Goal: Task Accomplishment & Management: Complete application form

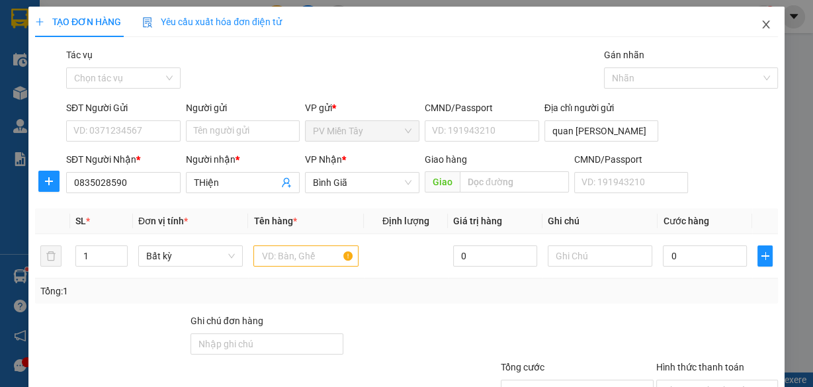
click at [760, 23] on icon "close" at bounding box center [765, 24] width 11 height 11
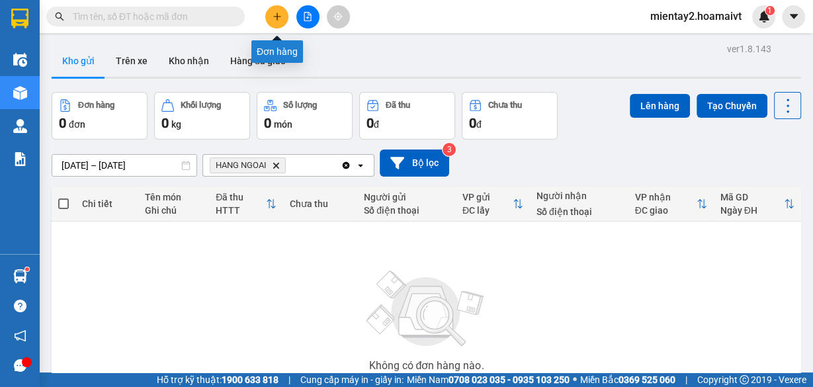
click at [282, 15] on button at bounding box center [276, 16] width 23 height 23
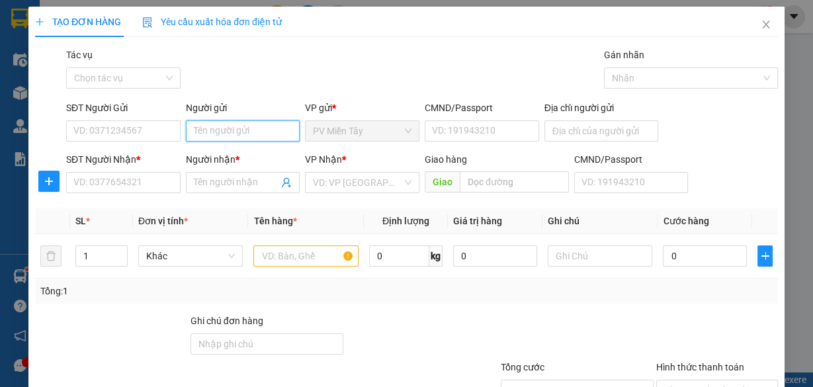
click at [248, 136] on input "Người gửi" at bounding box center [243, 130] width 114 height 21
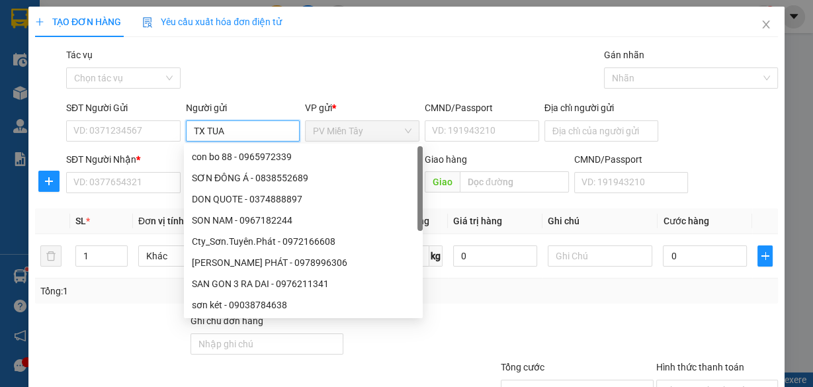
type input "TX TUAN"
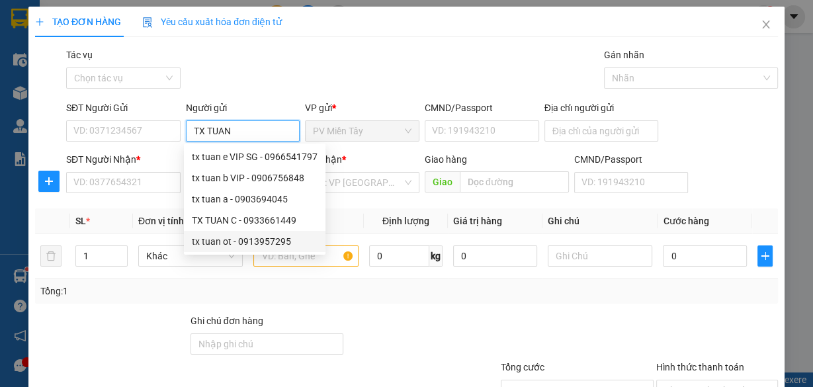
click at [229, 238] on div "tx tuan ot - 0913957295" at bounding box center [255, 241] width 126 height 15
type input "0913957295"
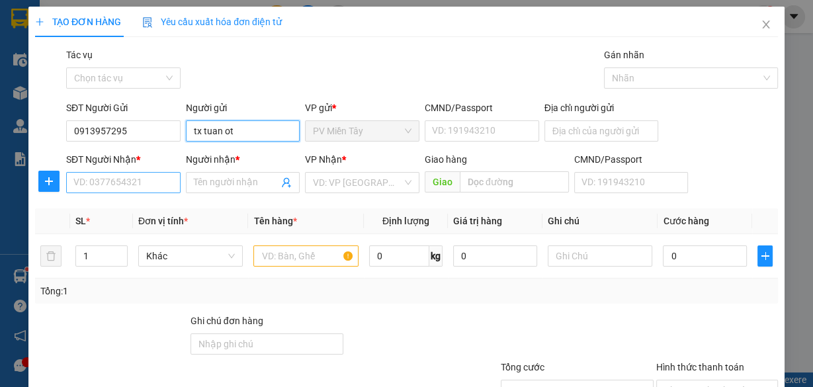
type input "tx tuan ot"
click at [145, 182] on input "SĐT Người Nhận *" at bounding box center [123, 182] width 114 height 21
type input "0984318"
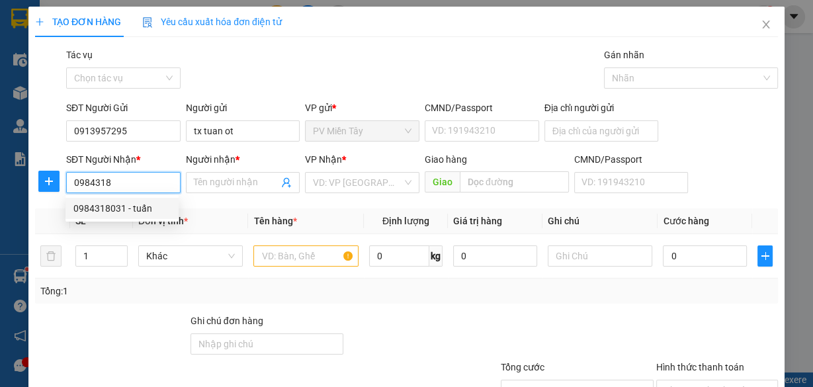
click at [129, 209] on div "0984318031 - tuấn" at bounding box center [121, 208] width 97 height 15
type input "0933853828 thu"
type input "0984318031"
type input "tuấn"
type input "Cai Mep"
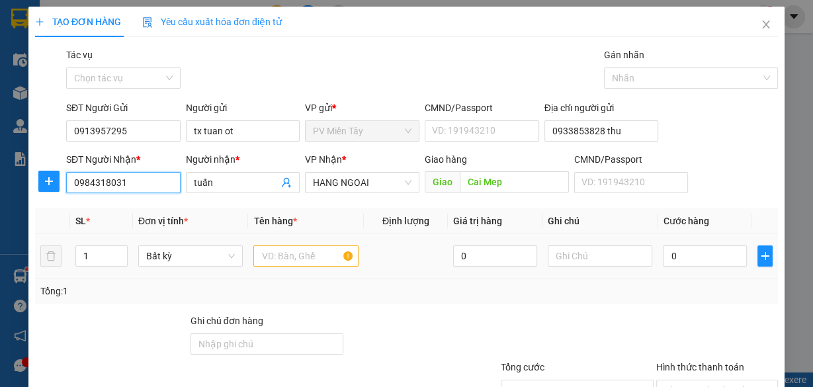
type input "0984318031"
click at [323, 259] on input "text" at bounding box center [305, 255] width 105 height 21
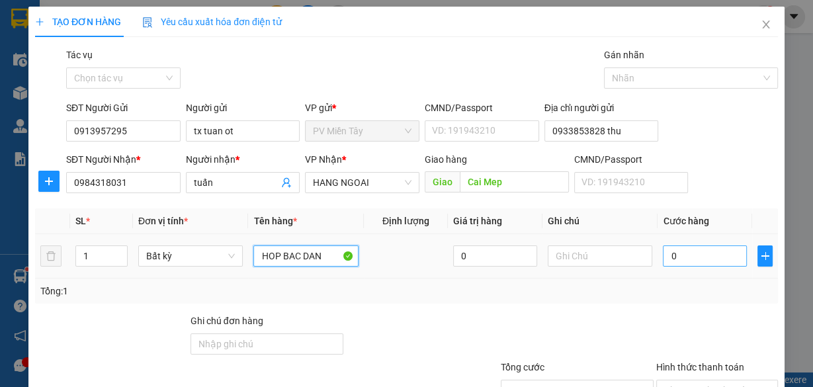
type input "HOP BAC DAN"
click at [672, 259] on input "0" at bounding box center [705, 255] width 84 height 21
type input "4"
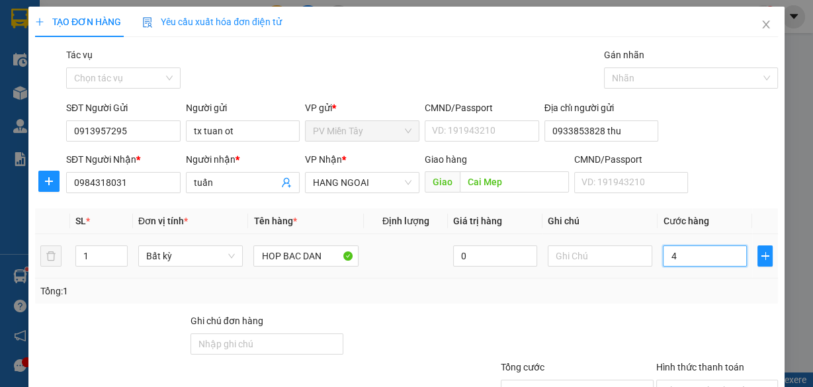
type input "40"
type input "40.000"
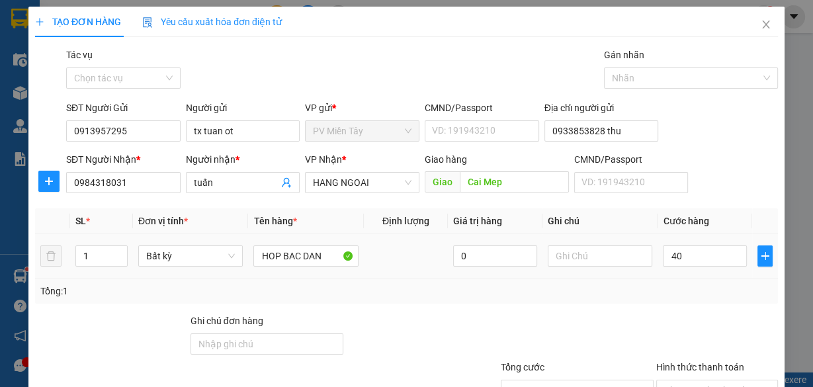
type input "40.000"
click at [670, 277] on td "40.000" at bounding box center [704, 256] width 95 height 44
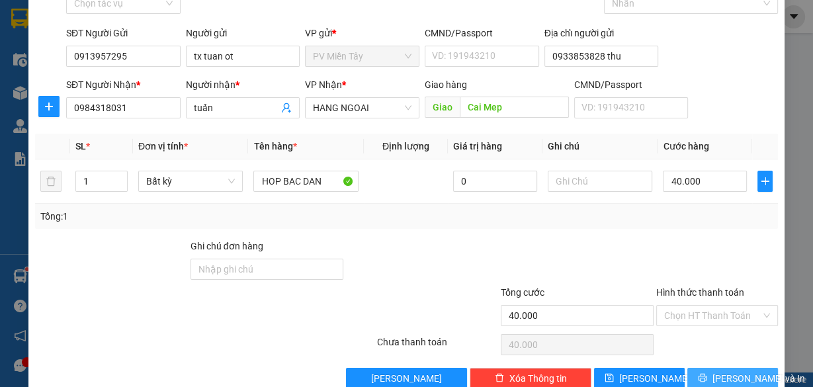
scroll to position [101, 0]
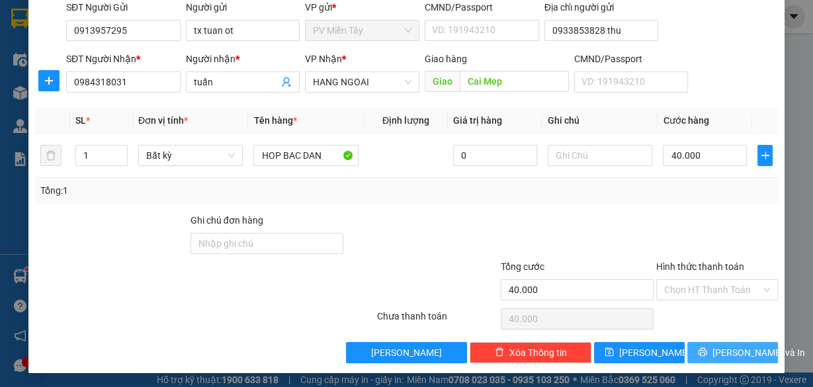
click at [739, 352] on span "[PERSON_NAME] và In" at bounding box center [758, 352] width 93 height 15
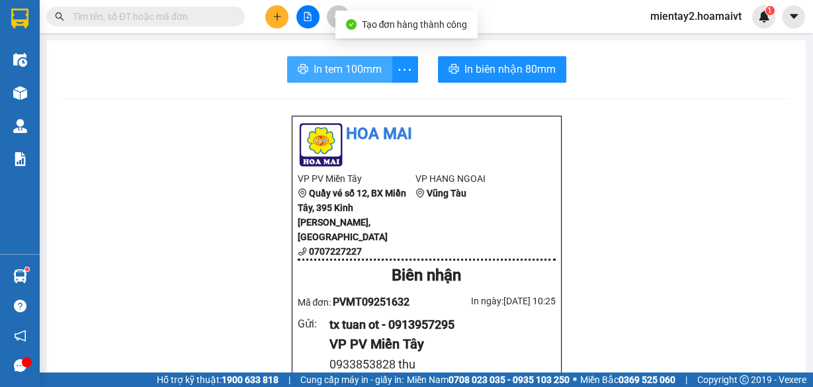
click at [335, 70] on span "In tem 100mm" at bounding box center [347, 69] width 68 height 17
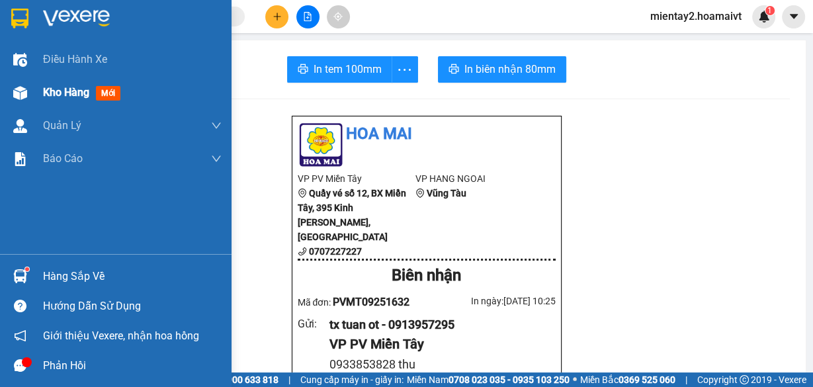
click at [55, 100] on div "Kho hàng mới" at bounding box center [84, 92] width 83 height 17
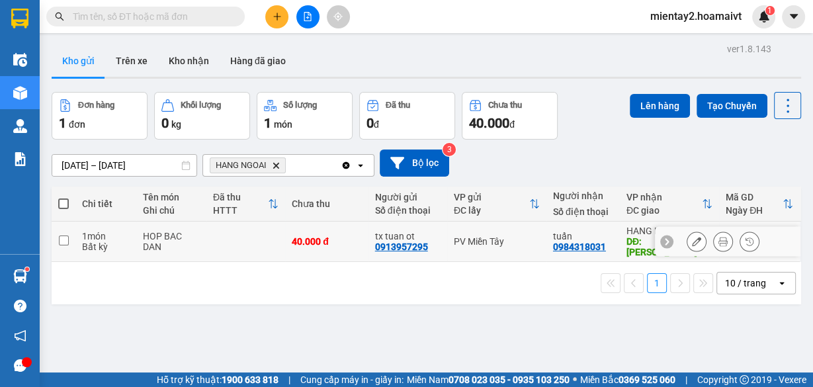
click at [273, 237] on td at bounding box center [245, 242] width 79 height 40
checkbox input "true"
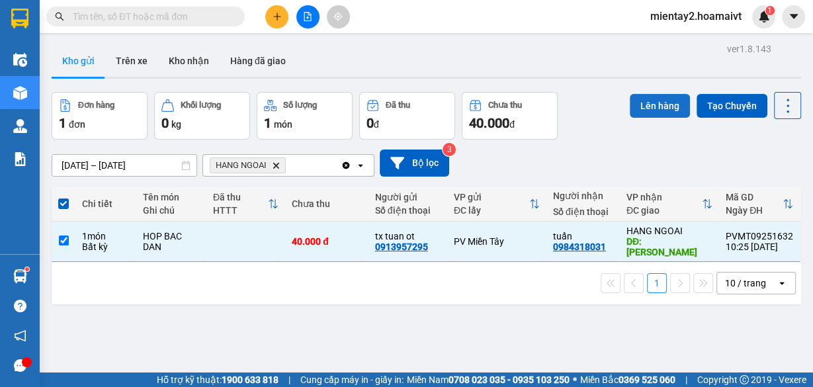
click at [647, 106] on button "Lên hàng" at bounding box center [659, 106] width 60 height 24
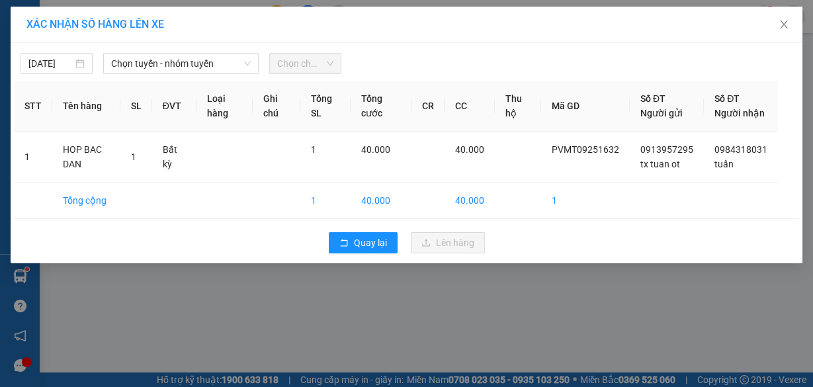
drag, startPoint x: 171, startPoint y: 61, endPoint x: 179, endPoint y: 75, distance: 16.3
click at [171, 61] on span "Chọn tuyến - nhóm tuyến" at bounding box center [181, 64] width 140 height 20
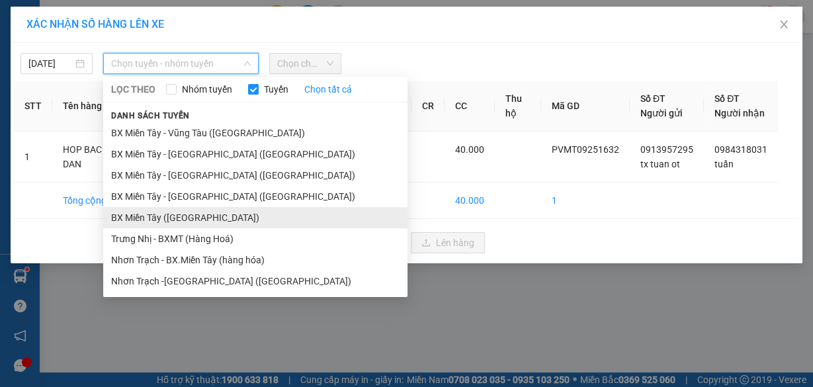
click at [189, 218] on li "BX Miền Tây ([GEOGRAPHIC_DATA])" at bounding box center [255, 217] width 304 height 21
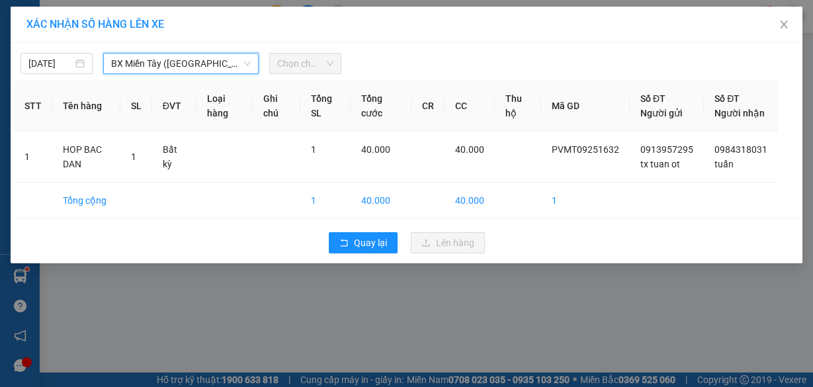
click at [307, 63] on span "Chọn chuyến" at bounding box center [305, 64] width 56 height 20
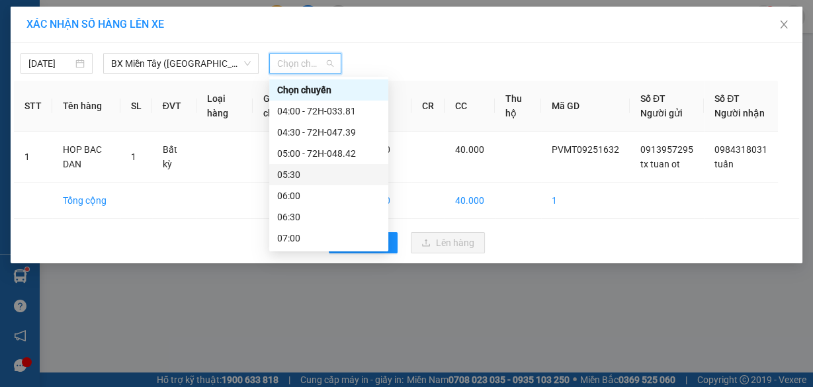
click at [315, 171] on div "05:30" at bounding box center [328, 174] width 103 height 15
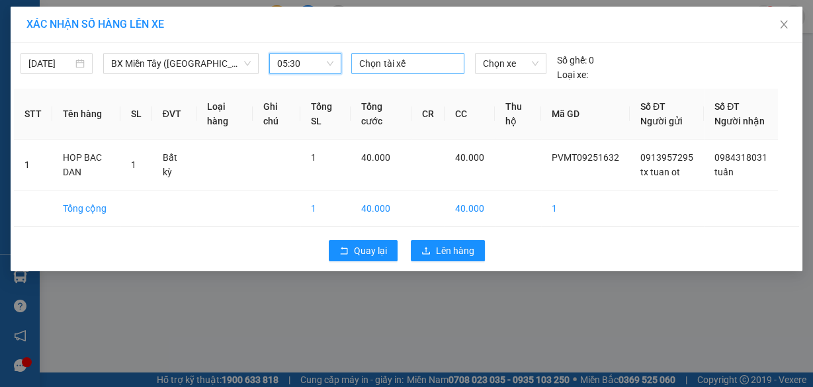
click at [381, 69] on div at bounding box center [407, 64] width 106 height 16
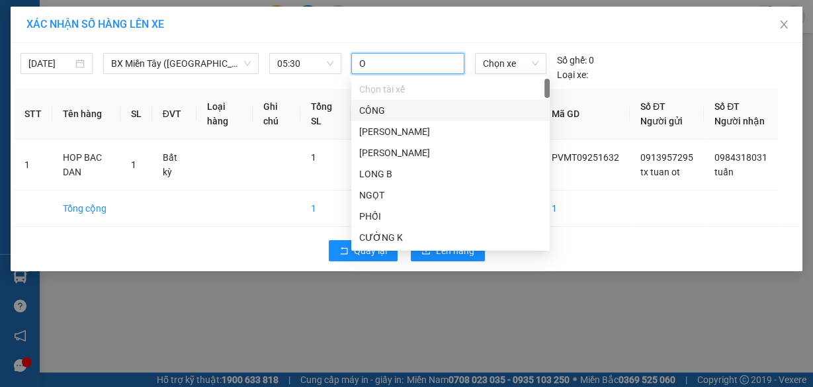
type input "OT"
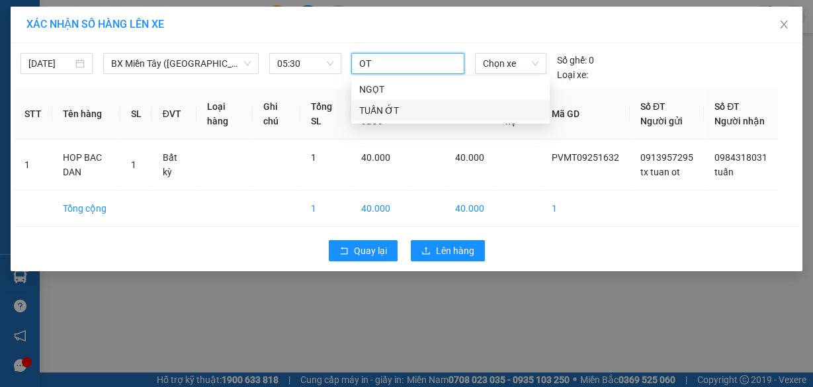
click at [374, 106] on div "TUẤN ỚT" at bounding box center [450, 110] width 182 height 15
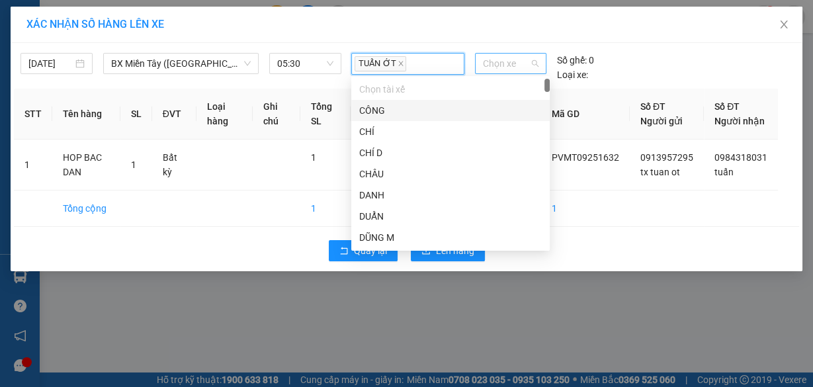
click at [498, 61] on span "Chọn xe" at bounding box center [511, 64] width 56 height 20
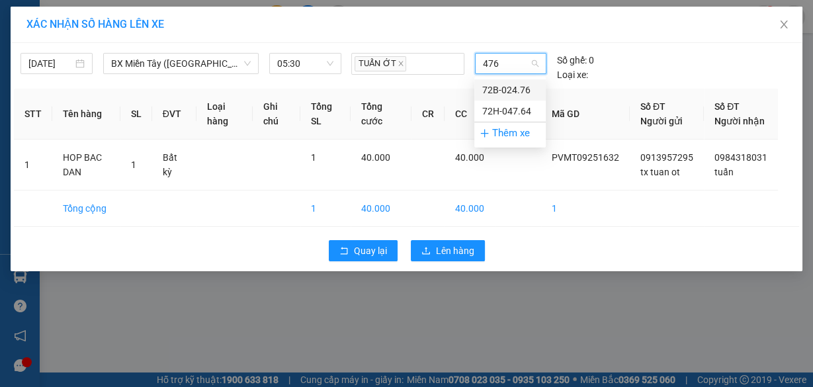
type input "4764"
click at [505, 83] on div "72H-047.64" at bounding box center [510, 90] width 56 height 15
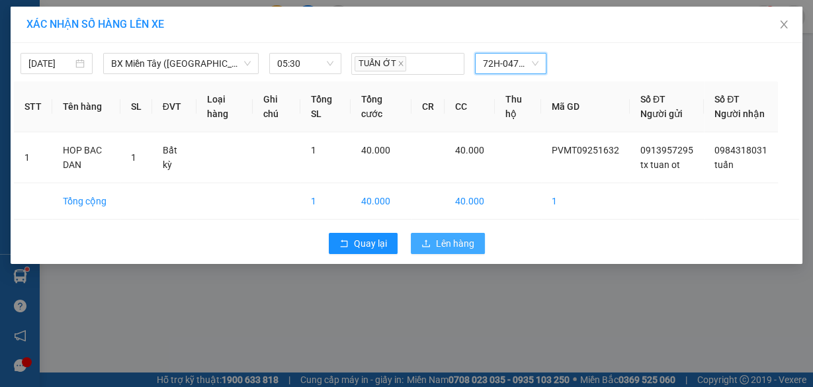
click at [452, 249] on span "Lên hàng" at bounding box center [455, 243] width 38 height 15
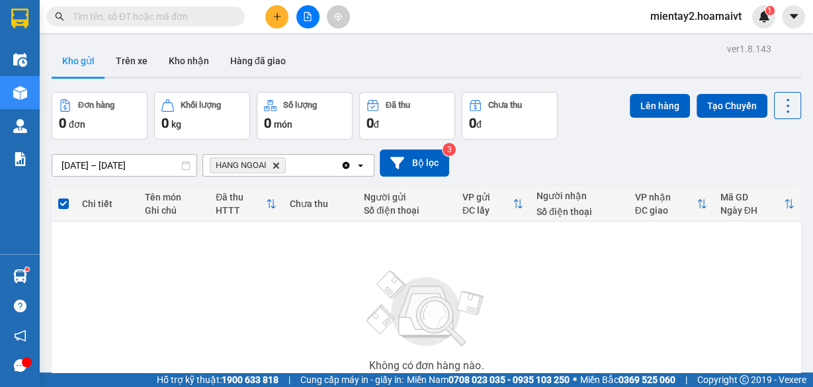
click at [277, 6] on button at bounding box center [276, 16] width 23 height 23
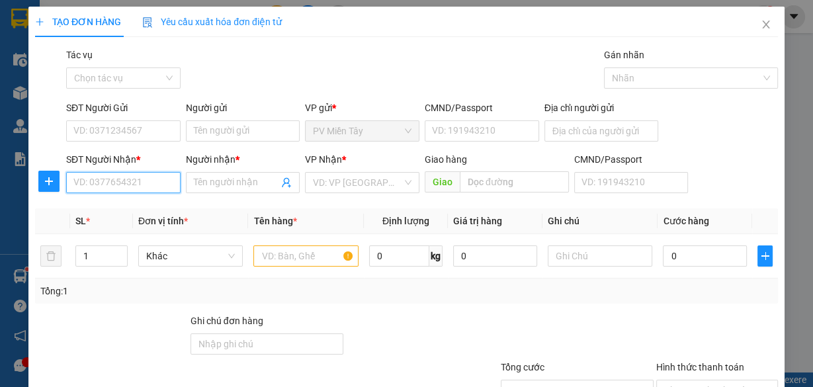
click at [145, 183] on input "SĐT Người Nhận *" at bounding box center [123, 182] width 114 height 21
click at [141, 204] on div "0946526663 - sang" at bounding box center [121, 208] width 97 height 15
type input "0946526663"
type input "sang"
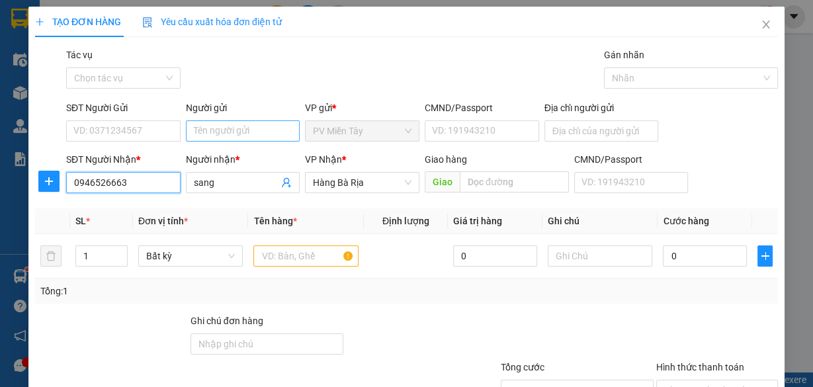
type input "0946526663"
click at [214, 124] on input "Người gửi" at bounding box center [243, 130] width 114 height 21
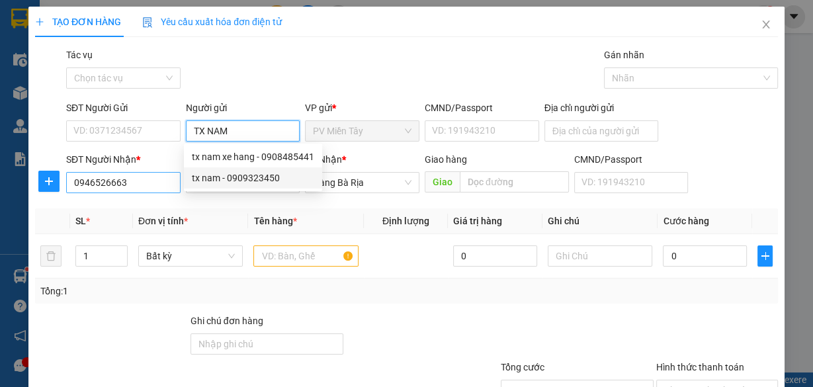
type input "TX NAM"
click at [126, 190] on input "0946526663" at bounding box center [123, 182] width 114 height 21
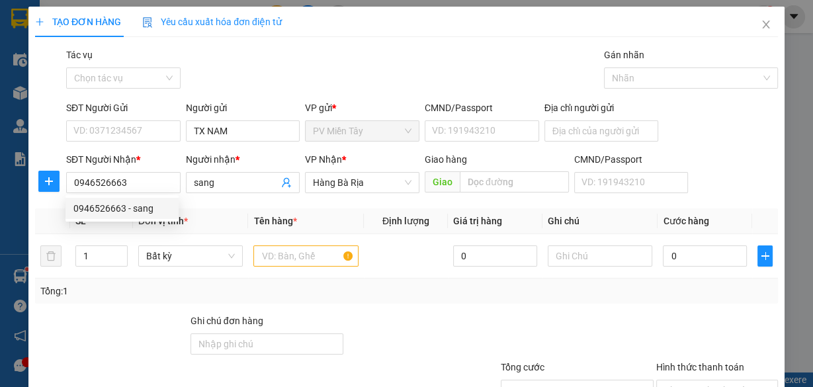
click at [159, 170] on div "SĐT Người Nhận *" at bounding box center [123, 162] width 114 height 20
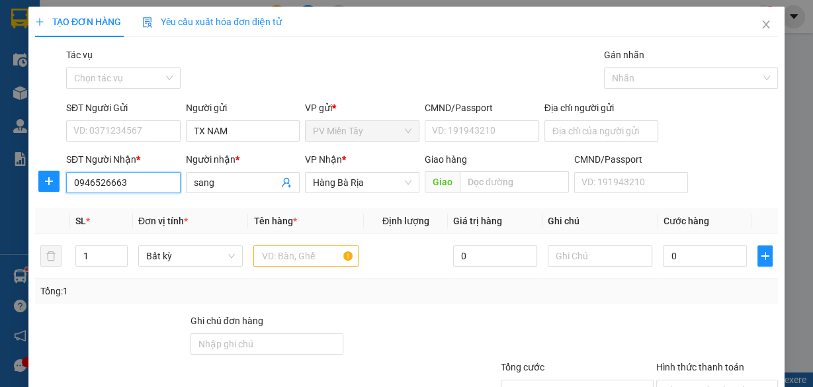
click at [149, 192] on input "0946526663" at bounding box center [123, 182] width 114 height 21
click at [150, 190] on input "0946526663" at bounding box center [123, 182] width 114 height 21
type input "0"
type input "0785776663"
click at [247, 184] on input "sang" at bounding box center [236, 182] width 85 height 15
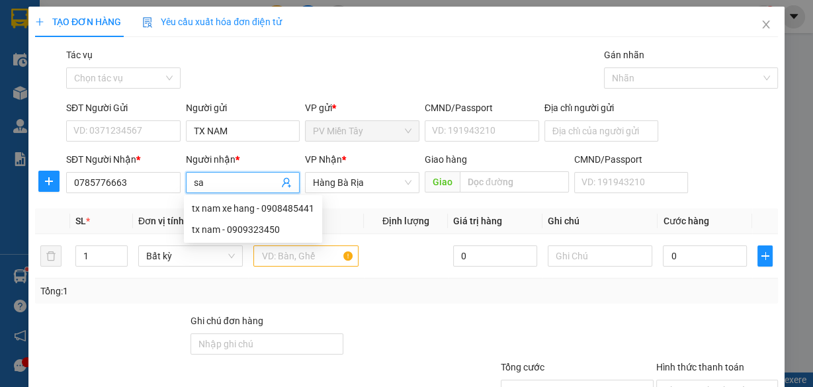
type input "s"
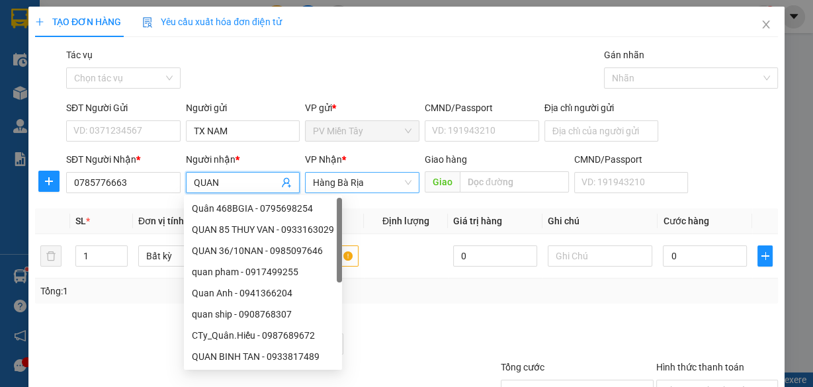
click at [376, 180] on span "Hàng Bà Rịa" at bounding box center [362, 183] width 99 height 20
type input "QUAN"
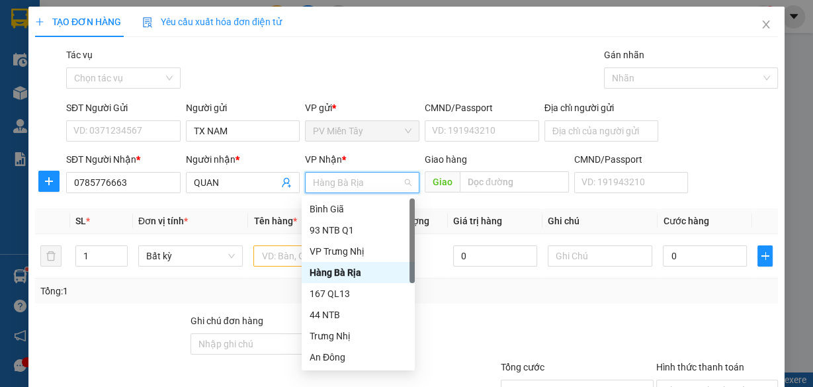
scroll to position [106, 0]
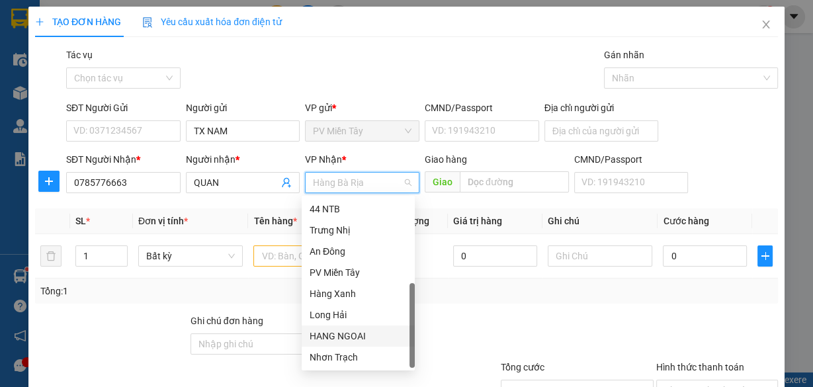
drag, startPoint x: 356, startPoint y: 330, endPoint x: 376, endPoint y: 323, distance: 21.1
click at [357, 330] on div "HANG NGOAI" at bounding box center [357, 336] width 97 height 15
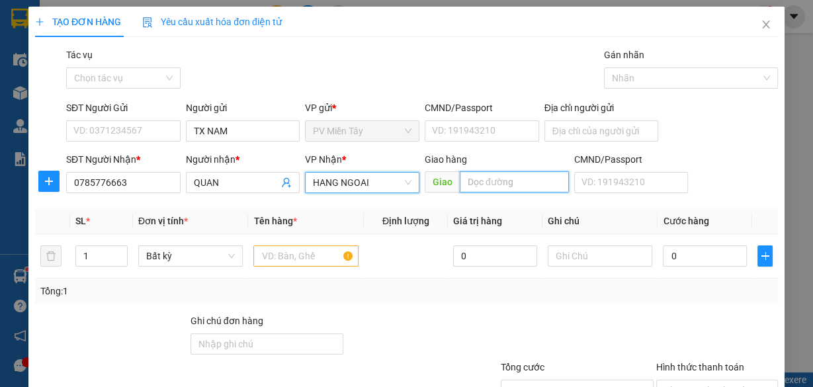
click at [487, 182] on input "text" at bounding box center [514, 181] width 109 height 21
type input "ONG TU"
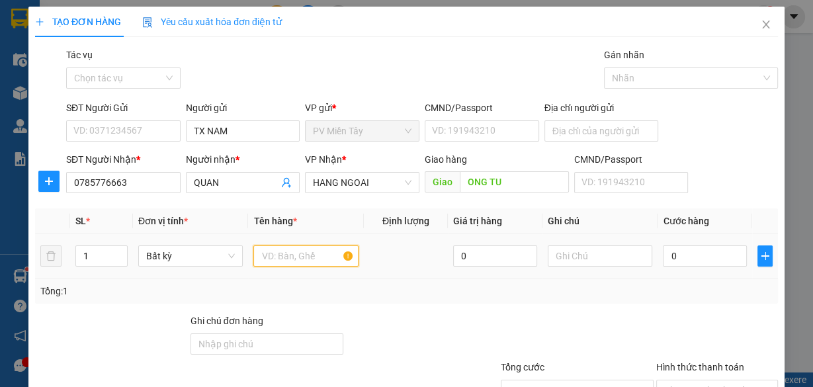
click at [295, 247] on input "text" at bounding box center [305, 255] width 105 height 21
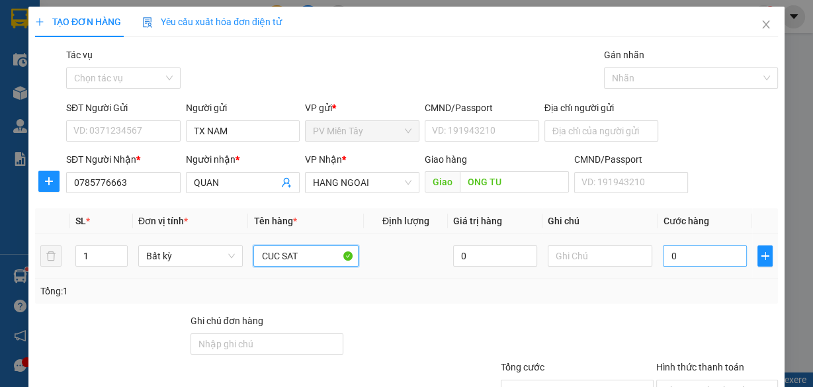
type input "CUC SAT"
click at [692, 262] on input "0" at bounding box center [705, 255] width 84 height 21
type input "8"
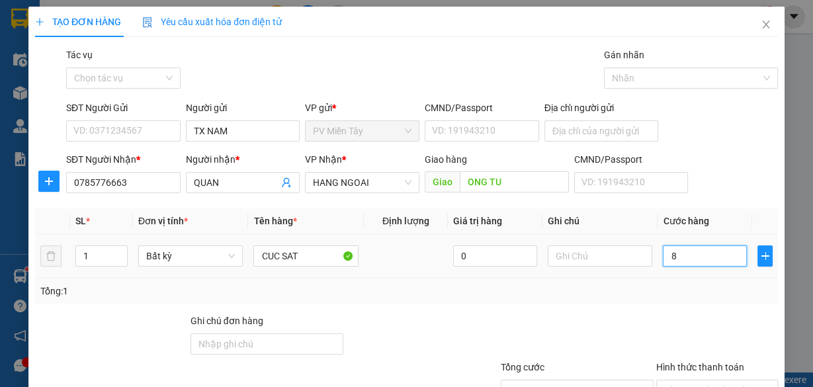
type input "80"
type input "80.000"
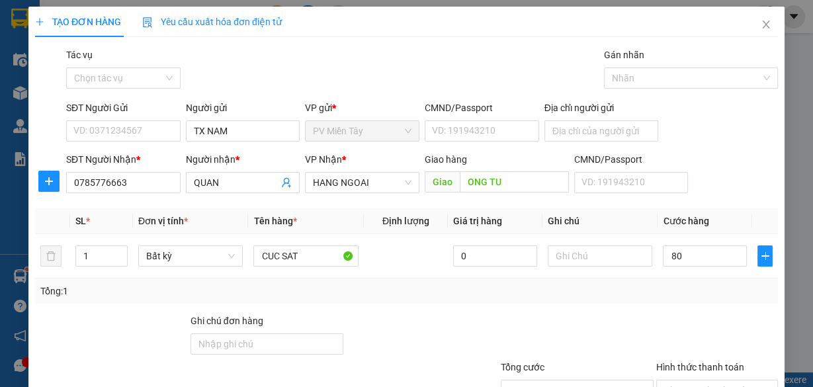
type input "80.000"
click at [633, 313] on div at bounding box center [576, 336] width 155 height 46
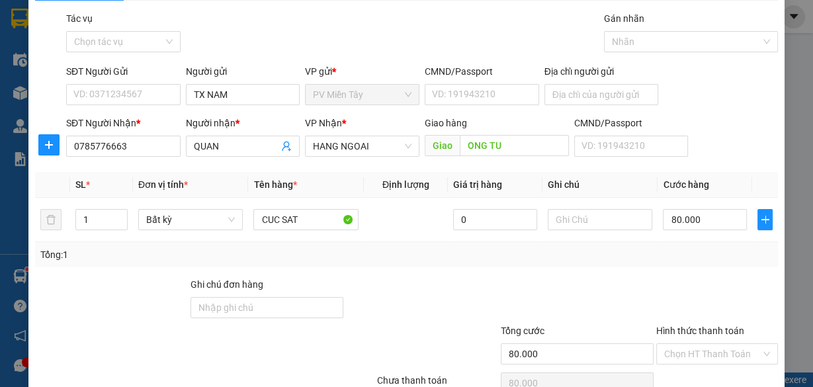
scroll to position [101, 0]
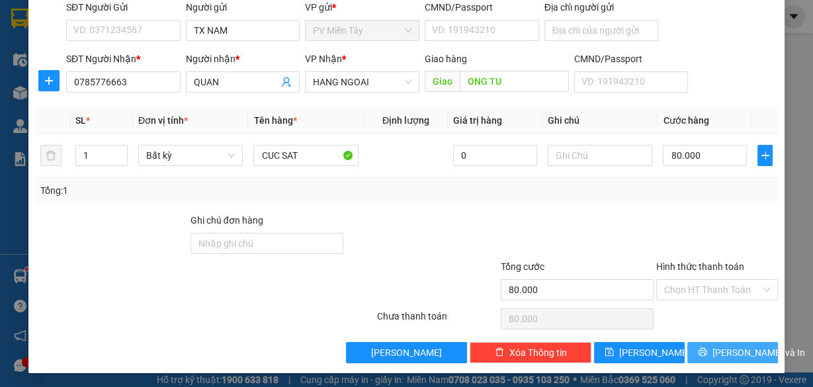
click at [709, 353] on button "[PERSON_NAME] và In" at bounding box center [732, 352] width 91 height 21
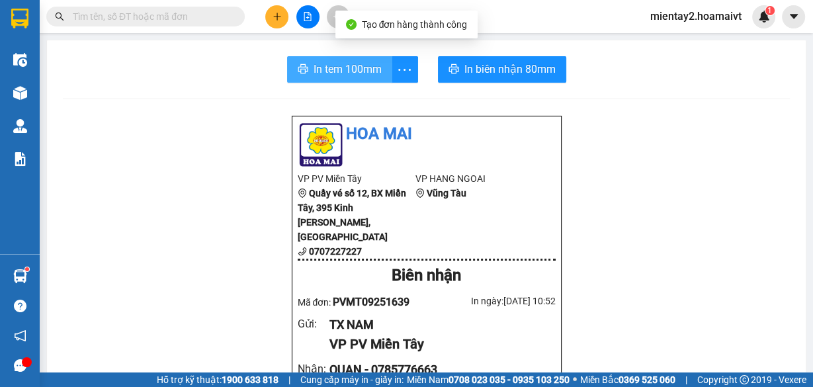
click at [342, 73] on span "In tem 100mm" at bounding box center [347, 69] width 68 height 17
click at [325, 60] on button "In tem 100mm" at bounding box center [339, 69] width 105 height 26
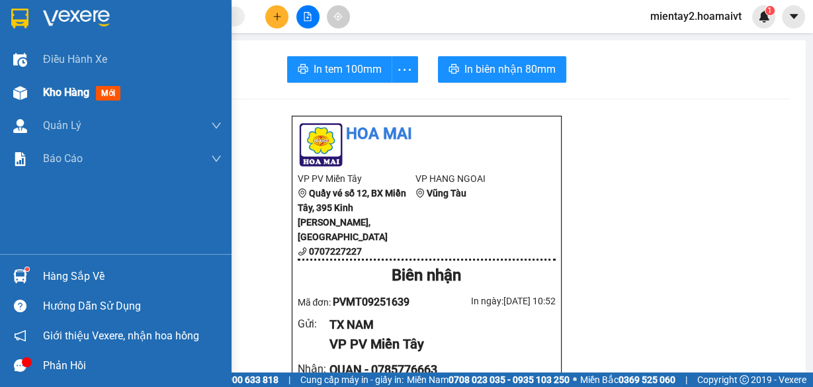
click at [44, 89] on span "Kho hàng" at bounding box center [66, 92] width 46 height 13
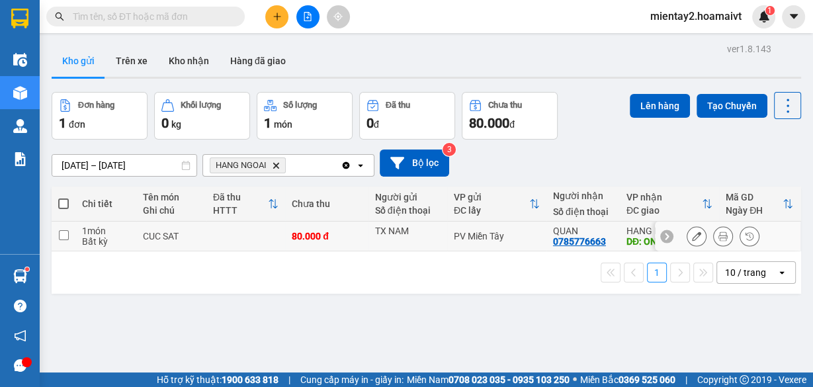
click at [201, 246] on td "CUC SAT" at bounding box center [171, 237] width 70 height 30
checkbox input "true"
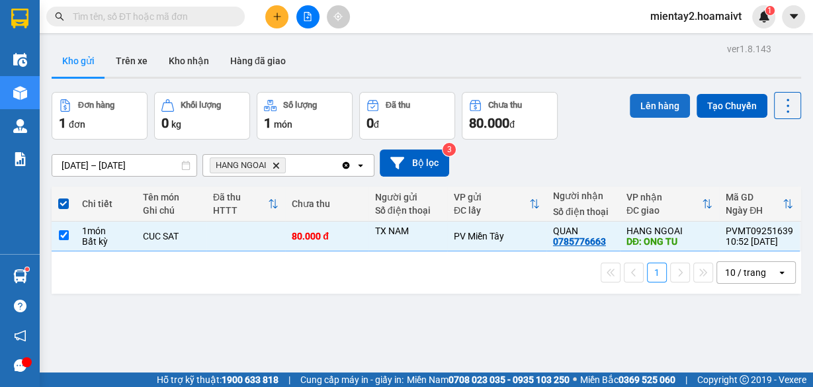
click at [643, 108] on button "Lên hàng" at bounding box center [659, 106] width 60 height 24
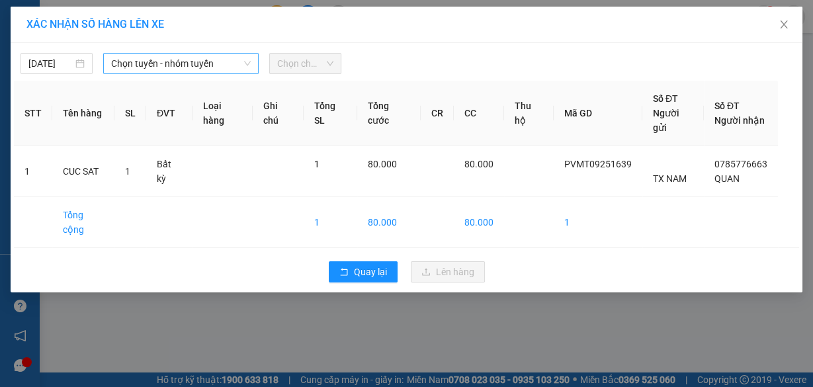
drag, startPoint x: 173, startPoint y: 62, endPoint x: 175, endPoint y: 73, distance: 11.4
click at [174, 62] on span "Chọn tuyến - nhóm tuyến" at bounding box center [181, 64] width 140 height 20
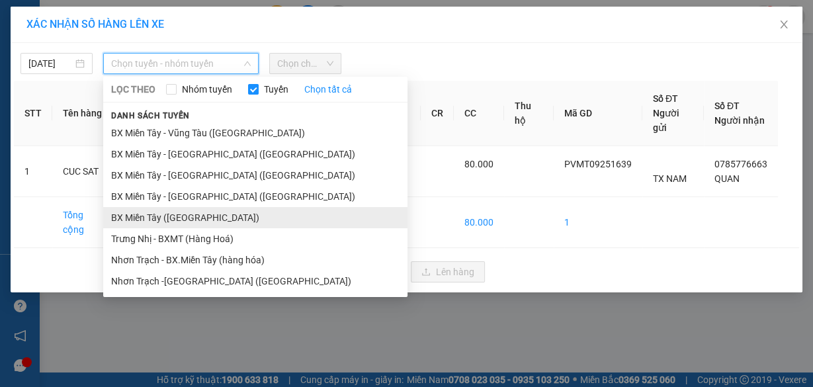
click at [200, 212] on li "BX Miền Tây ([GEOGRAPHIC_DATA])" at bounding box center [255, 217] width 304 height 21
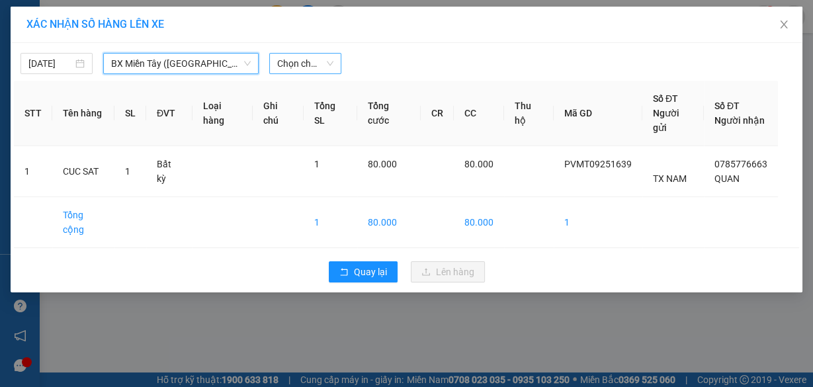
click at [293, 65] on span "Chọn chuyến" at bounding box center [305, 64] width 56 height 20
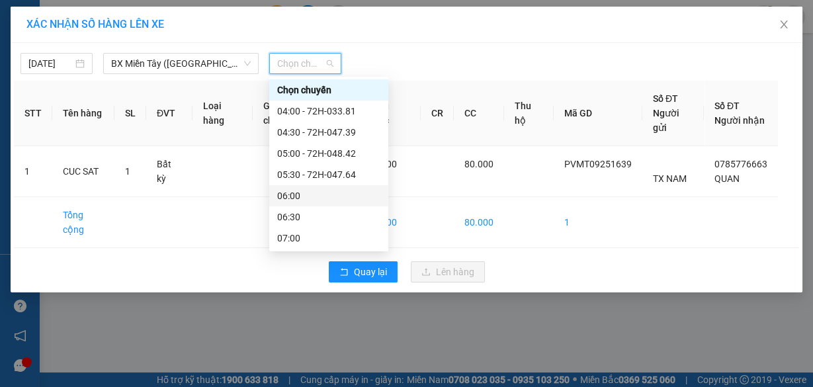
click at [320, 188] on div "06:00" at bounding box center [328, 195] width 103 height 15
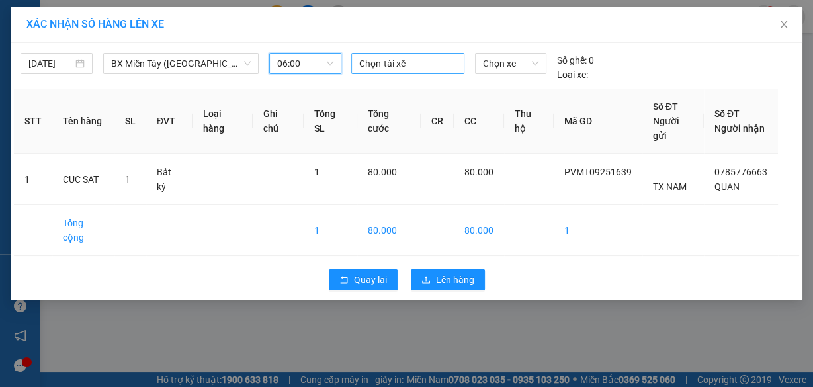
click at [407, 59] on div at bounding box center [407, 64] width 106 height 16
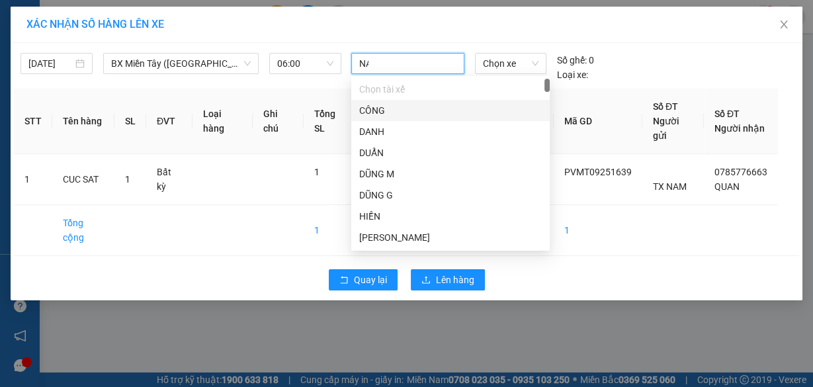
type input "NAM"
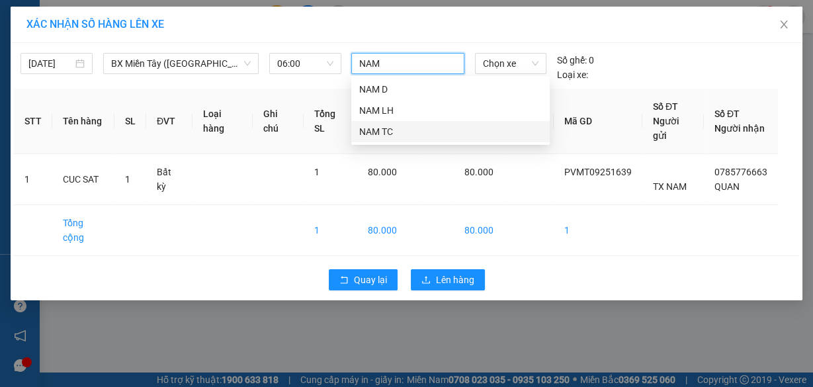
click at [389, 132] on div "NAM TC" at bounding box center [450, 131] width 182 height 15
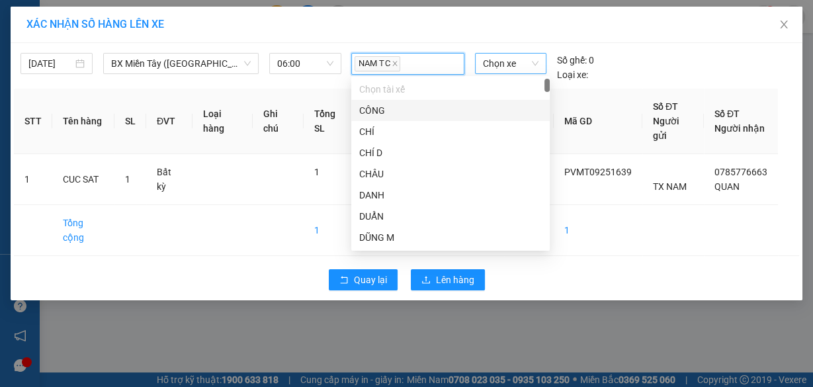
click at [503, 61] on span "Chọn xe" at bounding box center [511, 64] width 56 height 20
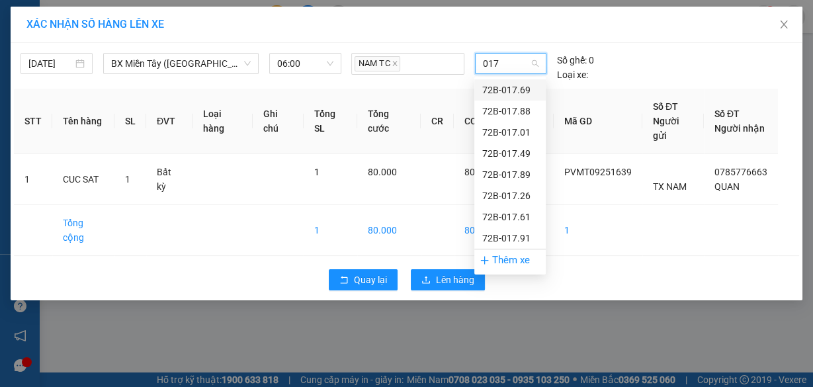
type input "0179"
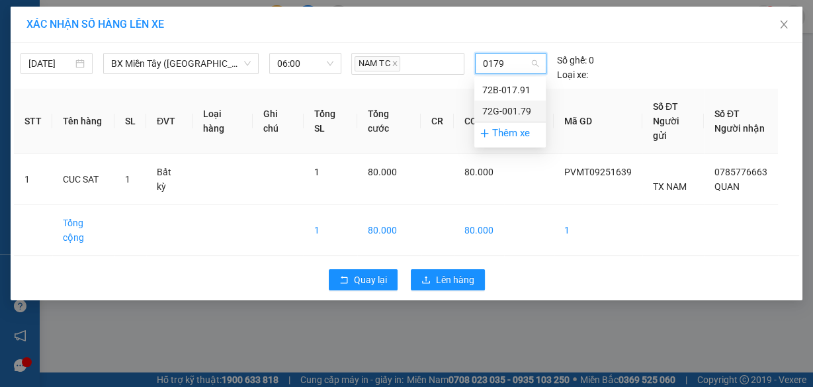
click at [512, 110] on div "72G-001.79" at bounding box center [510, 111] width 56 height 15
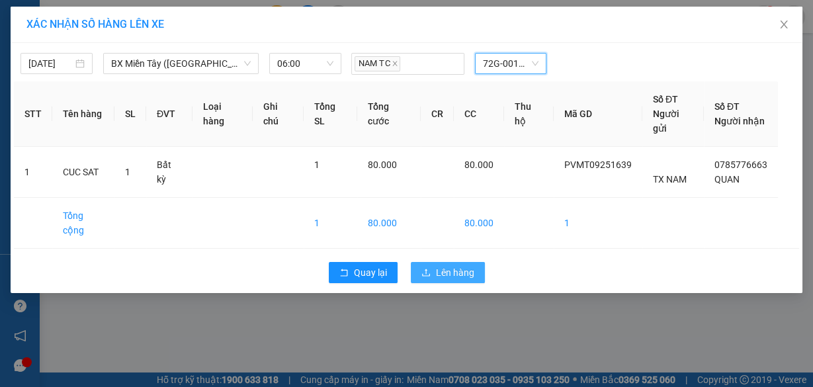
click at [469, 268] on span "Lên hàng" at bounding box center [455, 272] width 38 height 15
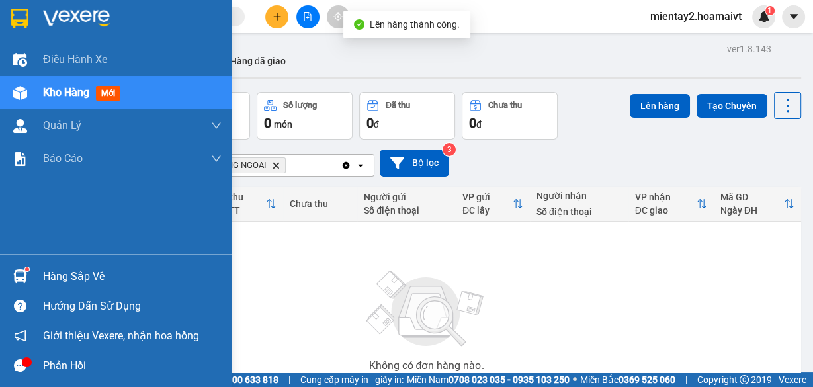
click at [69, 271] on div "Hàng sắp về" at bounding box center [132, 276] width 179 height 20
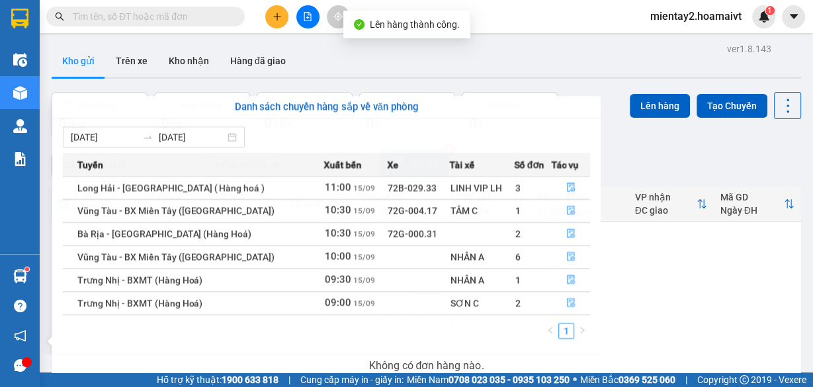
click at [704, 274] on section "Kết quả tìm kiếm ( 0 ) Bộ lọc No Data mientay2.hoamaivt 1 Điều hành xe Kho hàng…" at bounding box center [406, 193] width 813 height 387
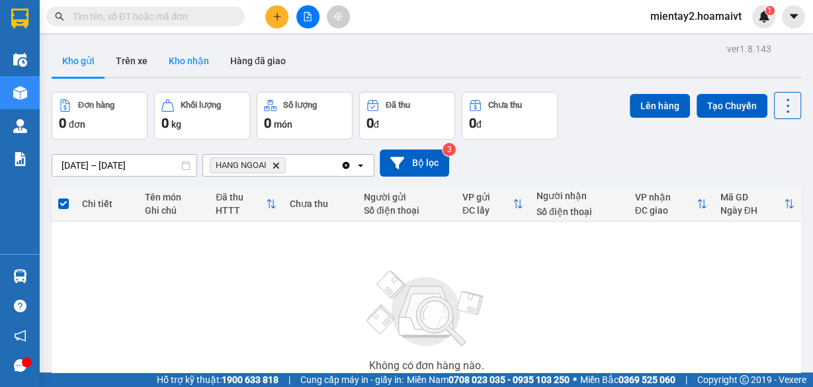
click at [190, 63] on button "Kho nhận" at bounding box center [188, 61] width 61 height 32
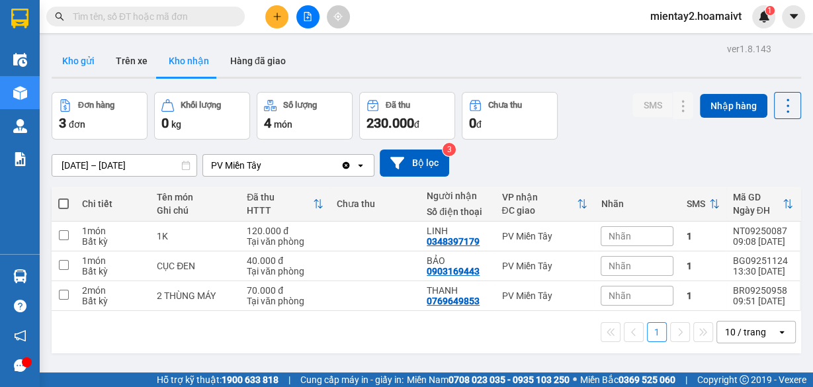
click at [78, 66] on button "Kho gửi" at bounding box center [79, 61] width 54 height 32
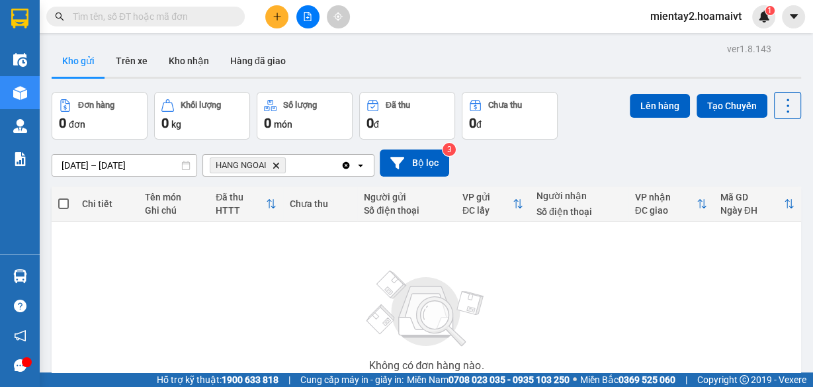
click at [271, 24] on button at bounding box center [276, 16] width 23 height 23
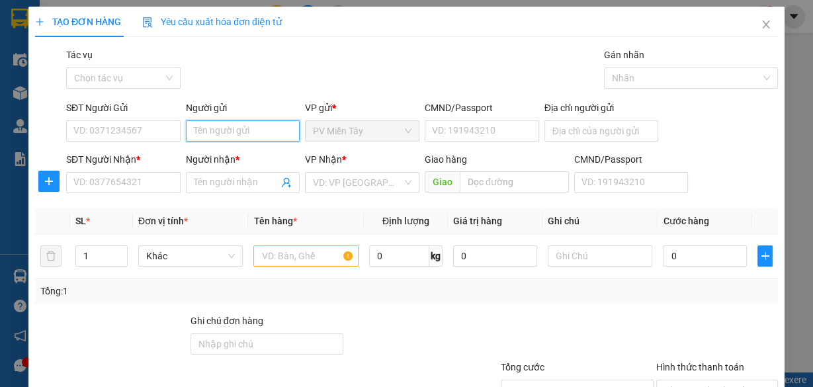
click at [234, 132] on input "Người gửi" at bounding box center [243, 130] width 114 height 21
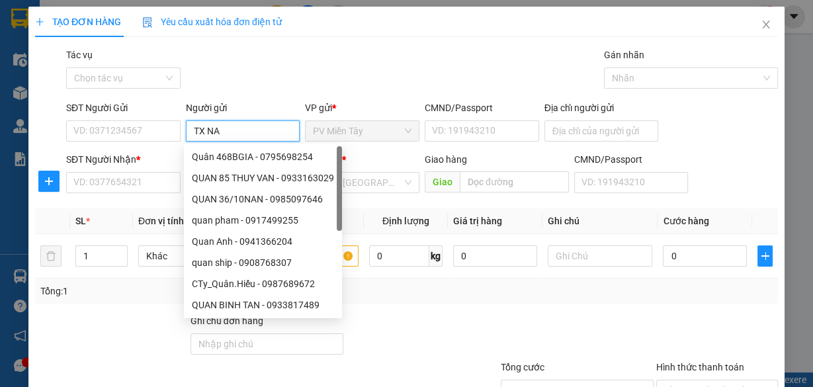
type input "TX NAM"
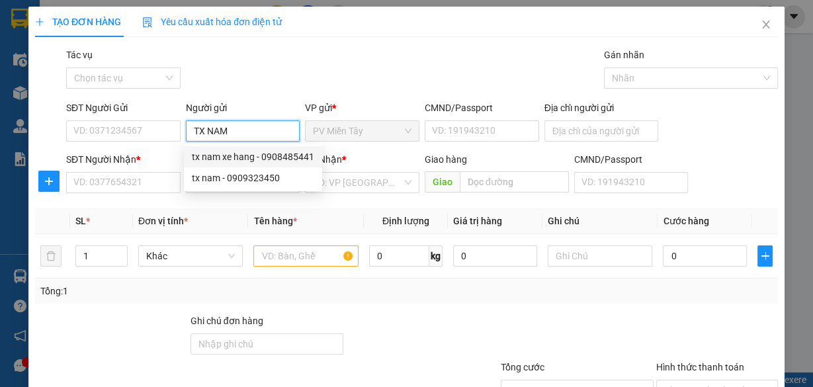
click at [262, 155] on div "tx nam xe hang - 0908485441" at bounding box center [253, 156] width 122 height 15
type input "0908485441"
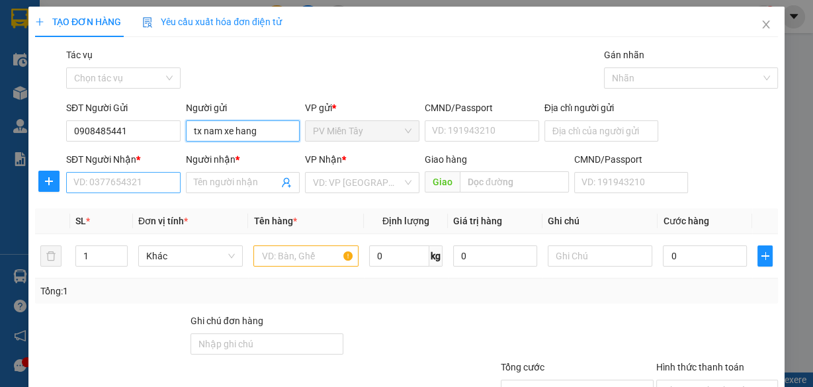
type input "tx nam xe hang"
click at [124, 183] on input "SĐT Người Nhận *" at bounding box center [123, 182] width 114 height 21
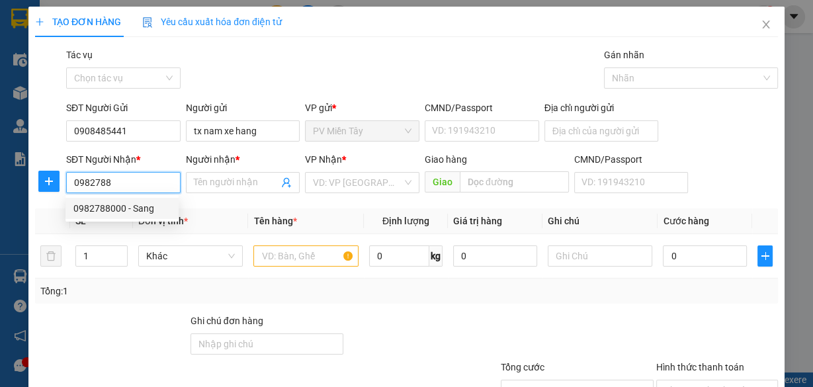
click at [138, 212] on div "0982788000 - Sang" at bounding box center [121, 208] width 97 height 15
type input "0982788000"
type input "Sang"
drag, startPoint x: 131, startPoint y: 184, endPoint x: 71, endPoint y: 186, distance: 59.6
click at [71, 186] on input "0982788000" at bounding box center [123, 182] width 114 height 21
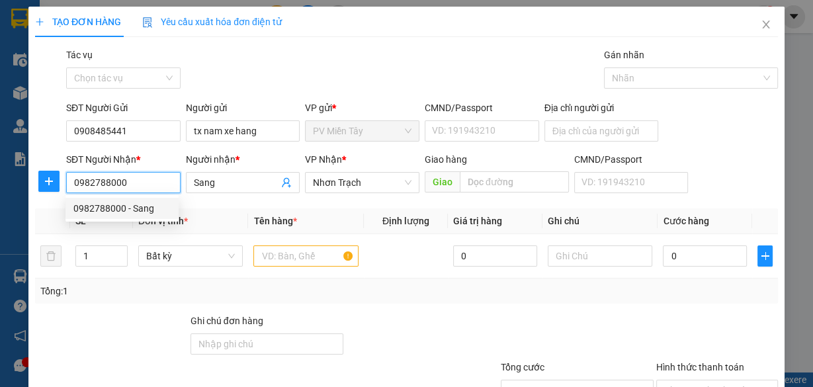
type input "0982788000"
type input "5439"
click at [120, 211] on div "0977665439 - Bách" at bounding box center [121, 208] width 97 height 15
type input "0977878015 tien"
type input "0977665439"
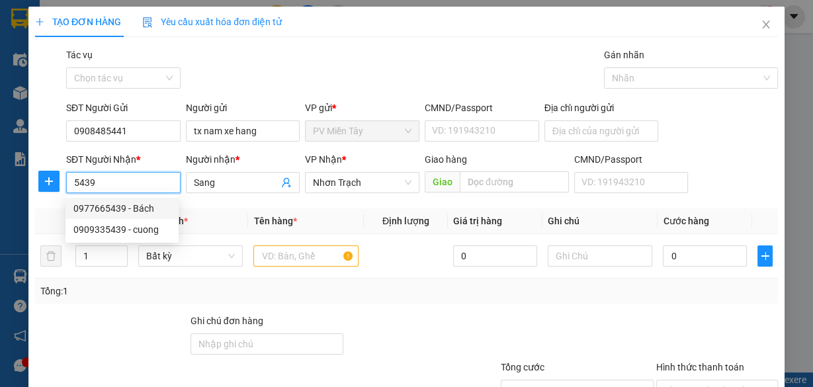
type input "Bách"
type input "cai mep"
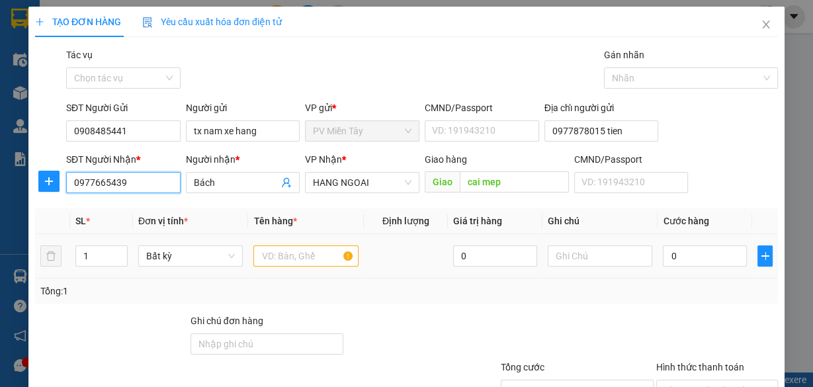
type input "0977665439"
click at [317, 254] on input "text" at bounding box center [305, 255] width 105 height 21
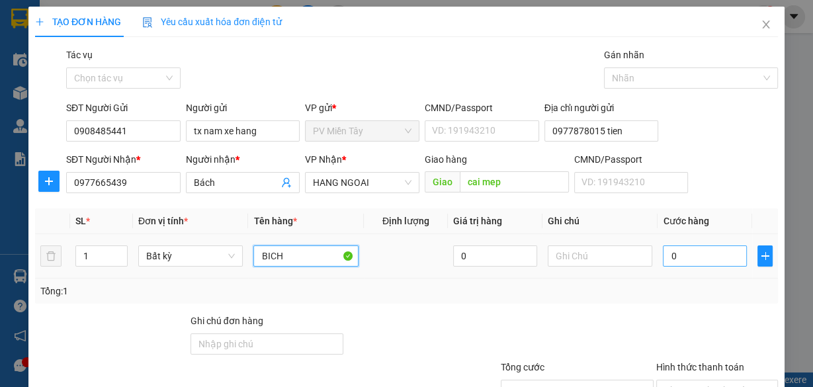
type input "BICH"
click at [717, 264] on input "0" at bounding box center [705, 255] width 84 height 21
type input "3"
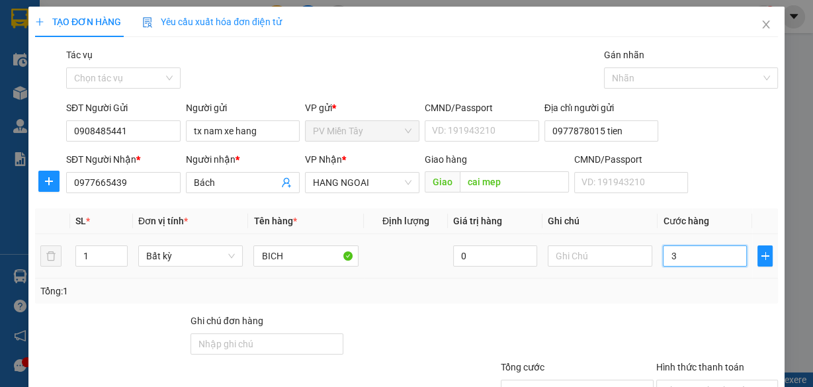
type input "30"
type input "3"
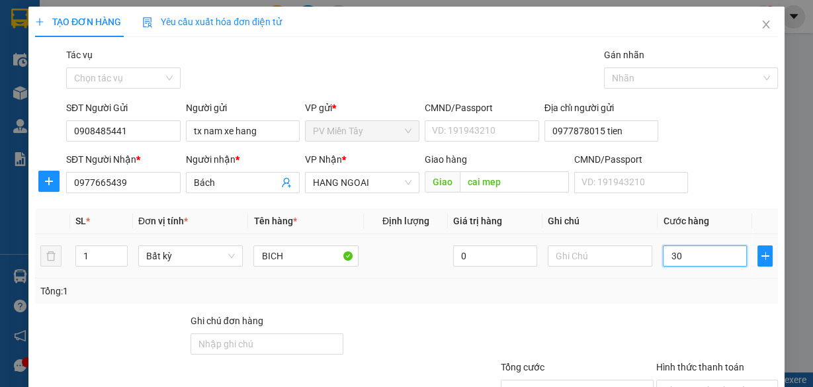
type input "3"
type input "0"
type input "04"
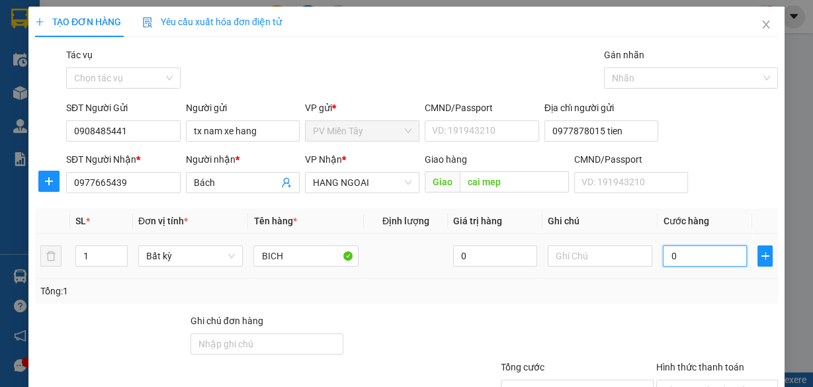
type input "4"
type input "040"
type input "40"
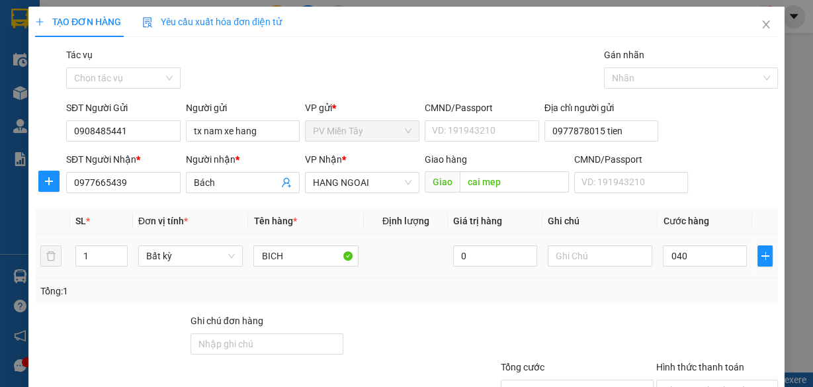
type input "40.000"
click at [700, 284] on div "Tổng: 1" at bounding box center [406, 291] width 732 height 15
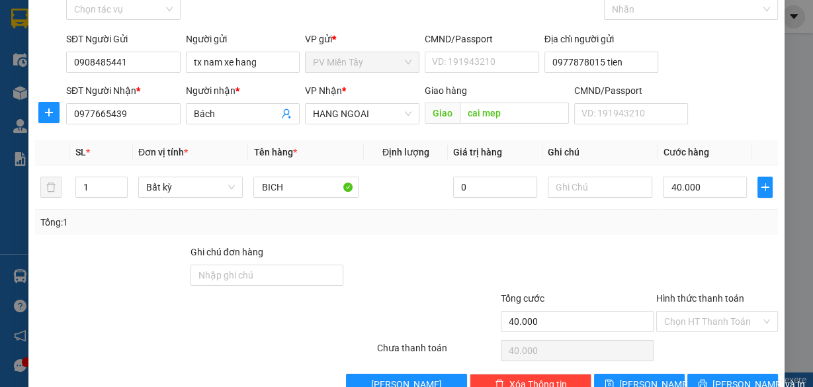
scroll to position [101, 0]
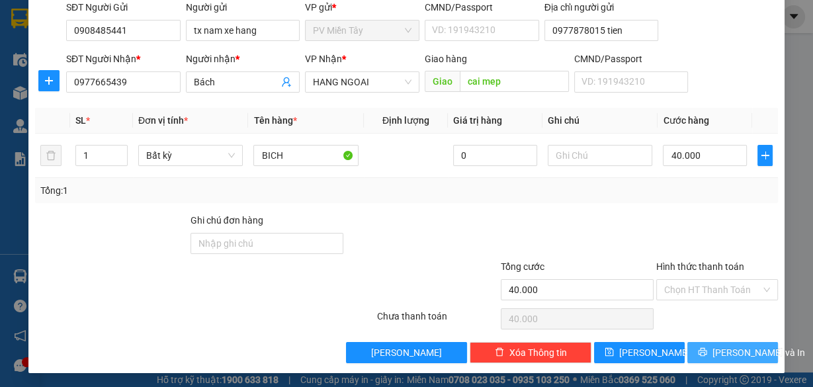
click at [738, 345] on span "[PERSON_NAME] và In" at bounding box center [758, 352] width 93 height 15
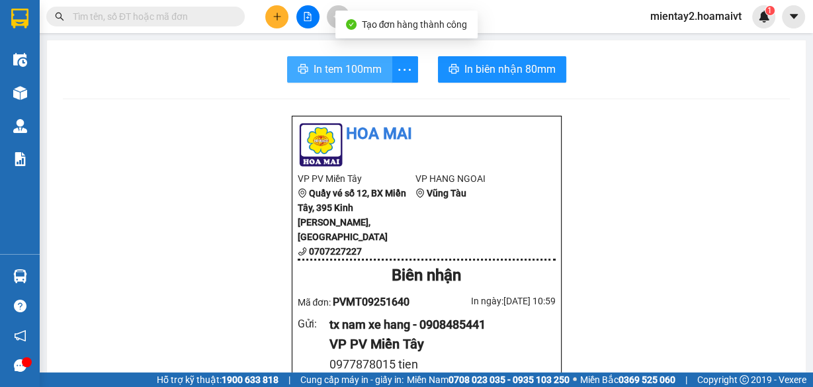
click at [364, 63] on span "In tem 100mm" at bounding box center [347, 69] width 68 height 17
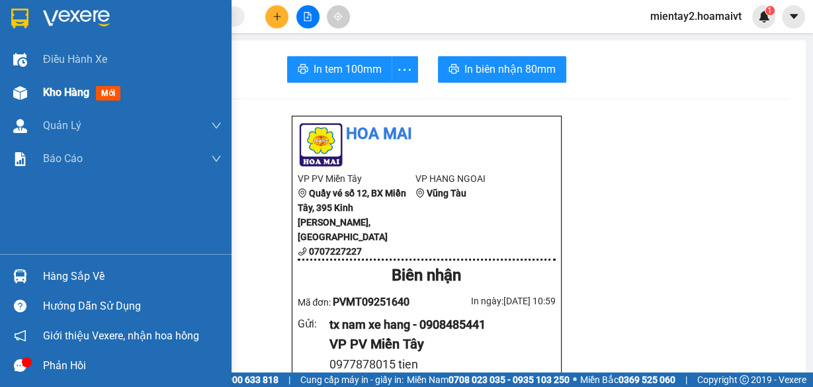
click at [44, 97] on span "Kho hàng" at bounding box center [66, 92] width 46 height 13
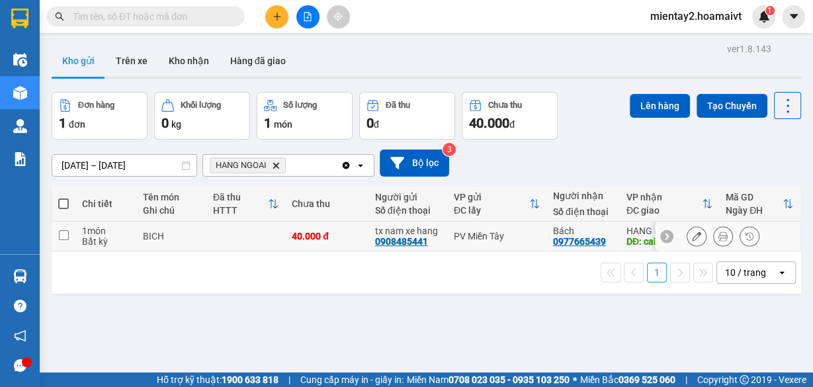
click at [337, 225] on td "40.000 đ" at bounding box center [326, 237] width 83 height 30
checkbox input "true"
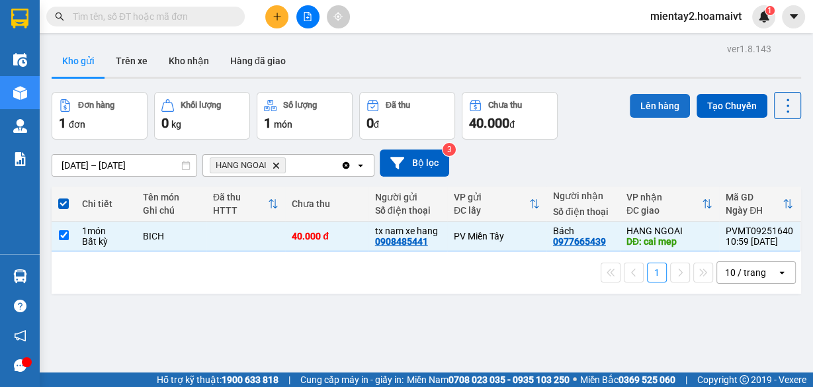
click at [653, 102] on button "Lên hàng" at bounding box center [659, 106] width 60 height 24
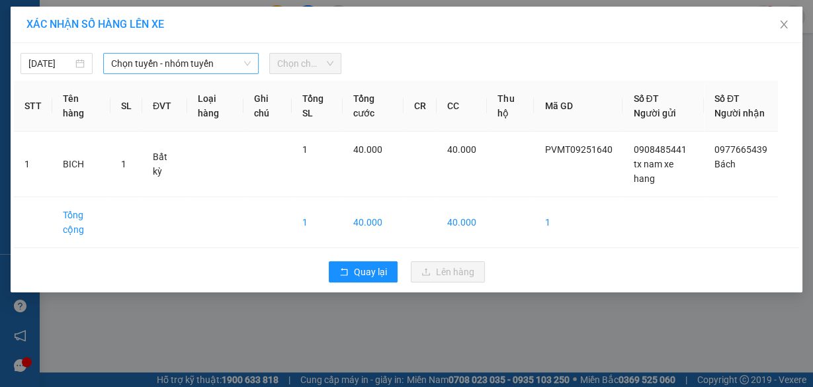
click at [212, 56] on span "Chọn tuyến - nhóm tuyến" at bounding box center [181, 64] width 140 height 20
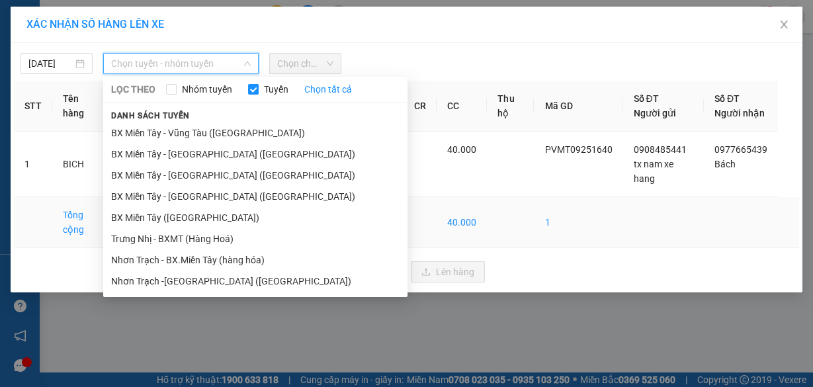
click at [202, 217] on li "BX Miền Tây ([GEOGRAPHIC_DATA])" at bounding box center [255, 217] width 304 height 21
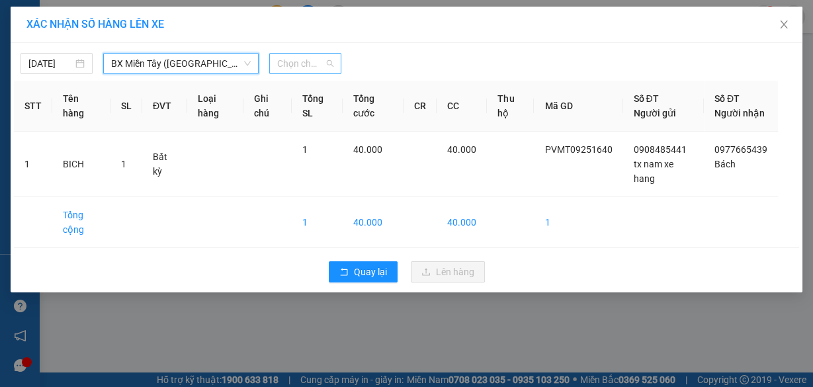
click at [314, 71] on span "Chọn chuyến" at bounding box center [305, 64] width 56 height 20
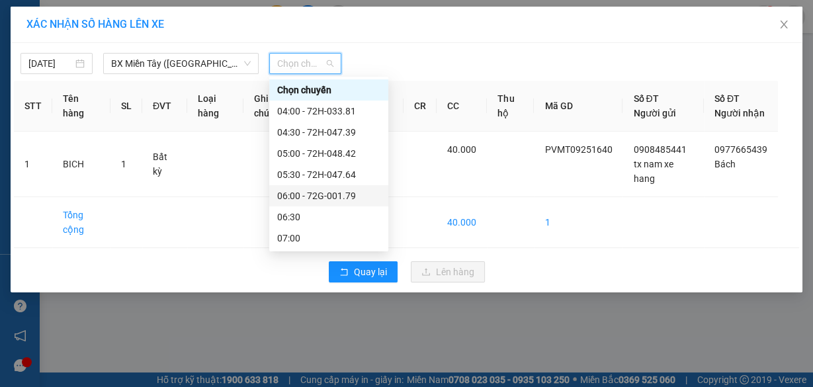
click at [313, 196] on div "06:00 - 72G-001.79" at bounding box center [328, 195] width 103 height 15
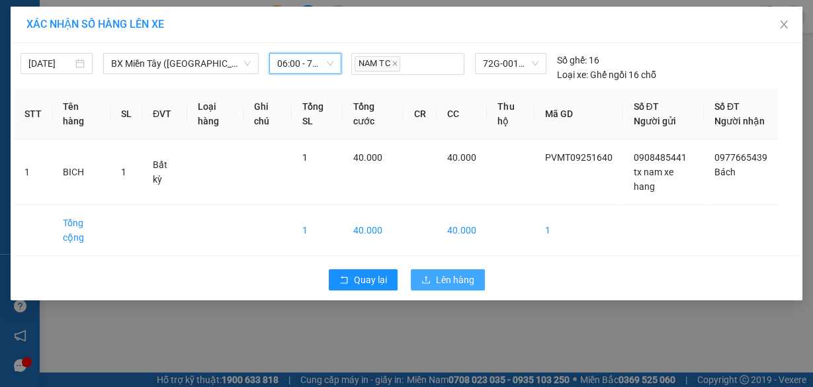
click at [458, 287] on span "Lên hàng" at bounding box center [455, 279] width 38 height 15
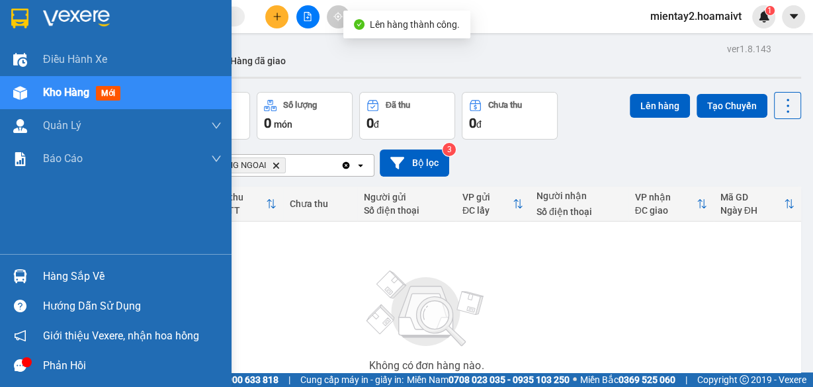
click at [46, 272] on div "Hàng sắp về" at bounding box center [132, 276] width 179 height 20
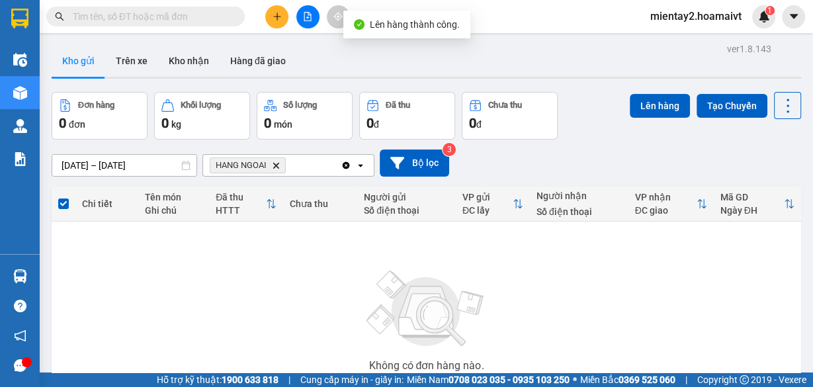
click at [739, 261] on section "Kết quả tìm kiếm ( 0 ) Bộ lọc No Data mientay2.hoamaivt 1 Điều hành xe Kho hàng…" at bounding box center [406, 193] width 813 height 387
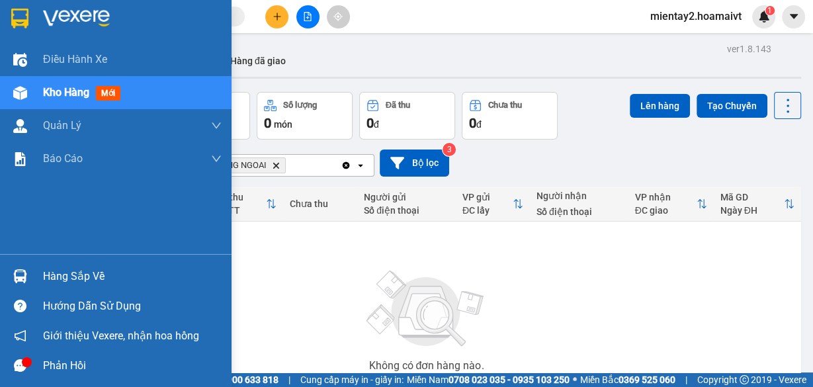
click at [91, 280] on div "Hàng sắp về" at bounding box center [132, 276] width 179 height 20
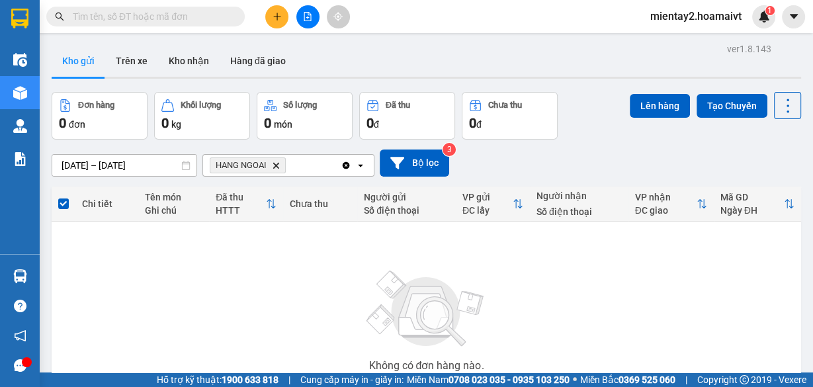
click at [657, 290] on section "Kết quả tìm kiếm ( 0 ) Bộ lọc No Data mientay2.hoamaivt 1 Điều hành xe Kho hàng…" at bounding box center [406, 193] width 813 height 387
click at [276, 17] on icon "plus" at bounding box center [276, 16] width 7 height 1
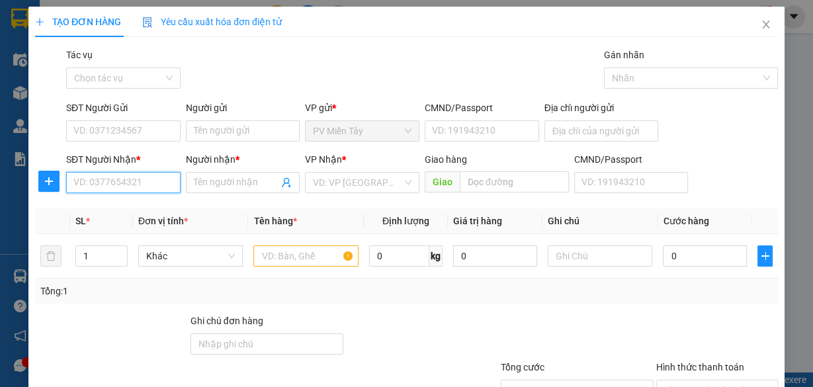
click at [138, 189] on input "SĐT Người Nhận *" at bounding box center [123, 182] width 114 height 21
click at [91, 188] on input "09008231306" at bounding box center [123, 182] width 114 height 21
type input "0908231306"
click at [132, 206] on div "0908231306 - toan" at bounding box center [121, 208] width 97 height 15
type input "0981082006 Truc"
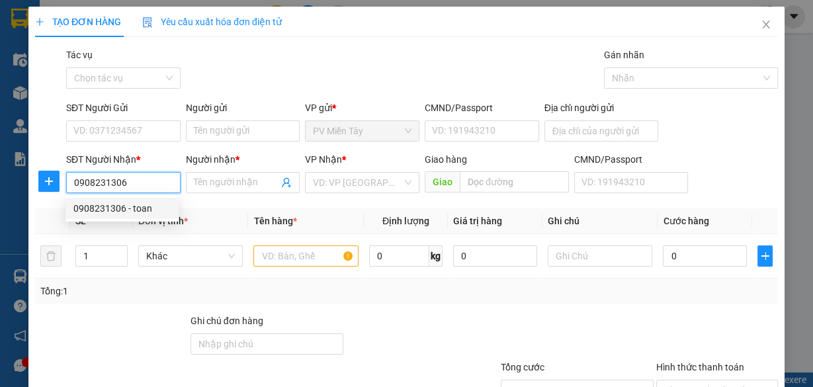
type input "toan"
type input "[PERSON_NAME]"
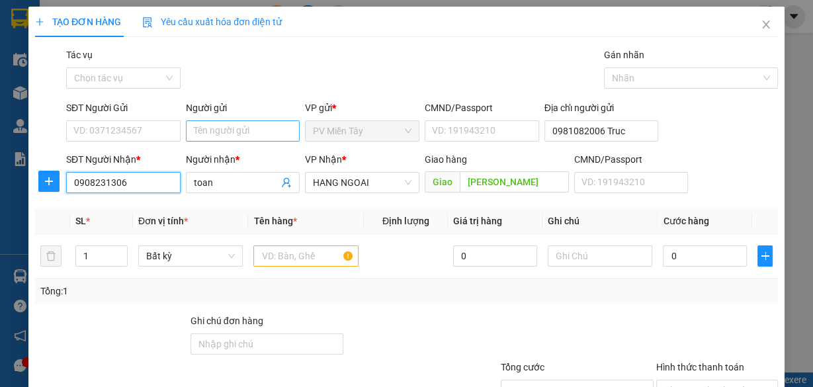
type input "0908231306"
click at [237, 128] on input "Người gửi" at bounding box center [243, 130] width 114 height 21
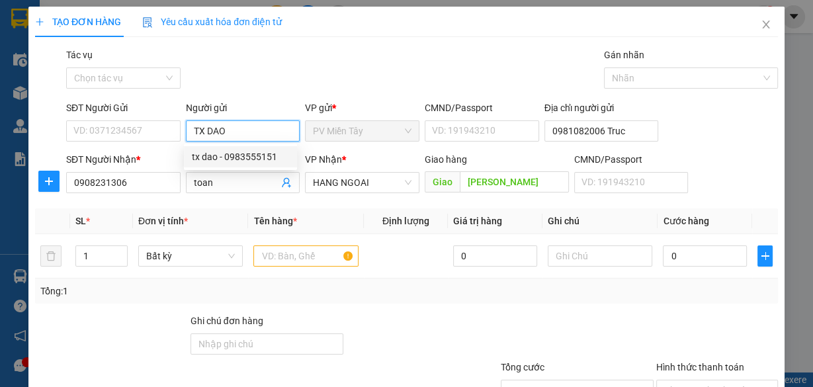
type input "TX DAO"
click at [253, 142] on div "Người gửi TX DAO" at bounding box center [243, 124] width 114 height 46
click at [254, 131] on input "TX DAO" at bounding box center [243, 130] width 114 height 21
click at [255, 153] on div "tx dao - 0983555151" at bounding box center [240, 156] width 97 height 15
type input "0983555151"
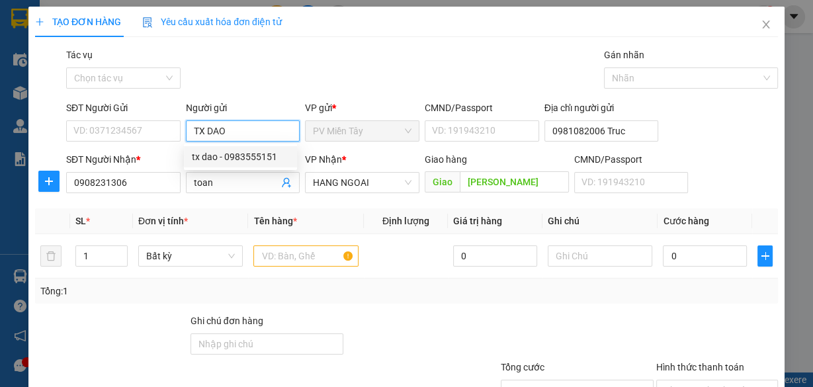
type input "tx dao"
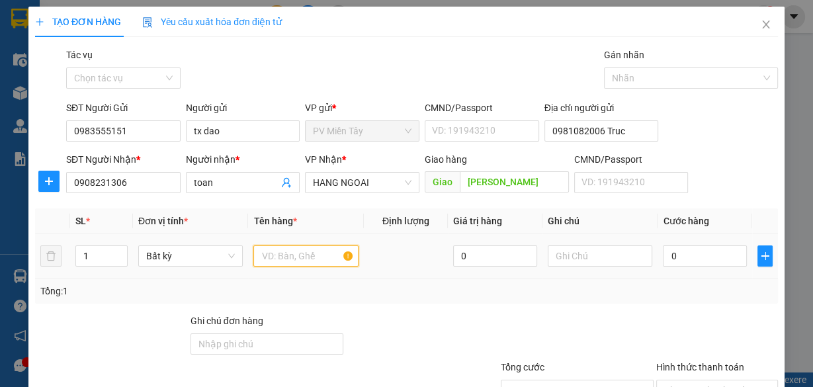
click at [271, 259] on input "text" at bounding box center [305, 255] width 105 height 21
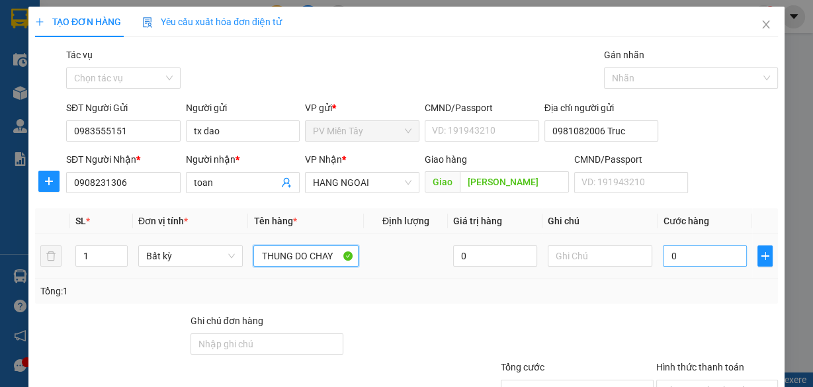
type input "THUNG DO CHAY"
click at [725, 251] on input "0" at bounding box center [705, 255] width 84 height 21
type input "8"
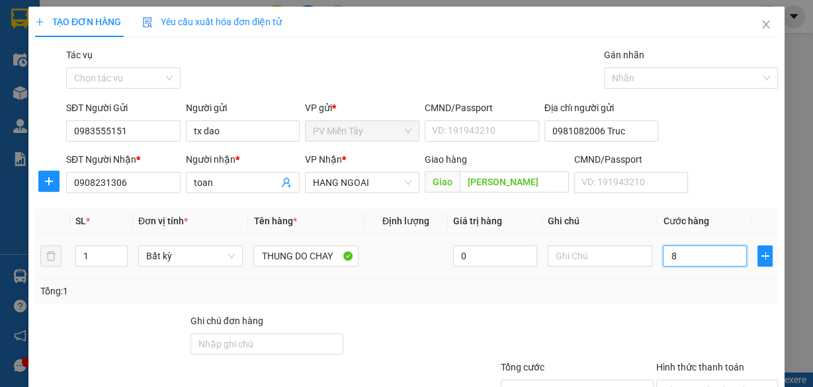
type input "80"
type input "80.000"
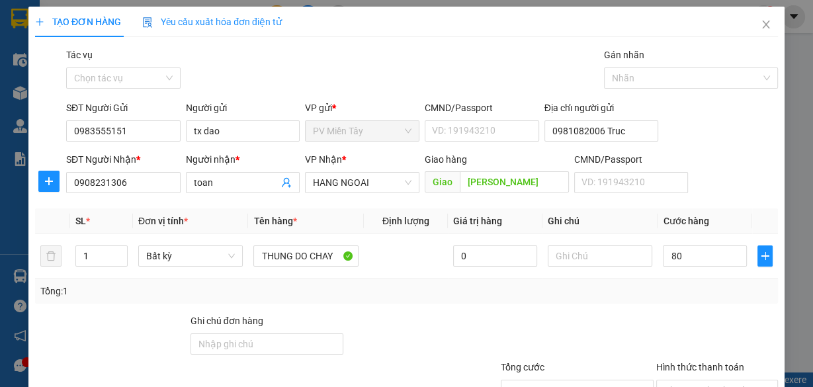
type input "80.000"
click at [670, 303] on div "Transit Pickup Surcharge Ids Transit Deliver Surcharge Ids Transit Deliver Surc…" at bounding box center [406, 256] width 743 height 416
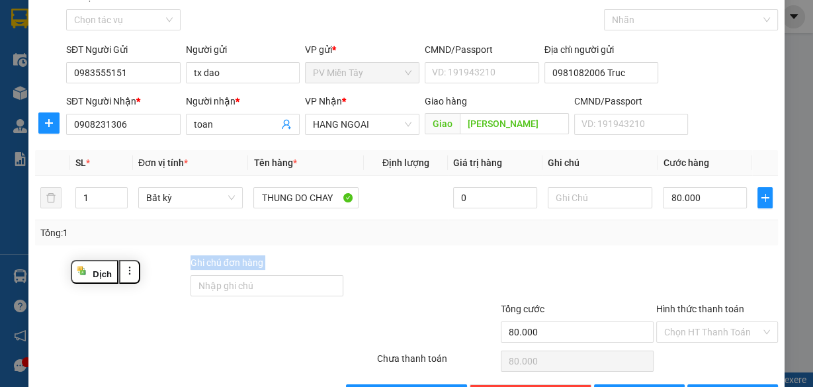
scroll to position [101, 0]
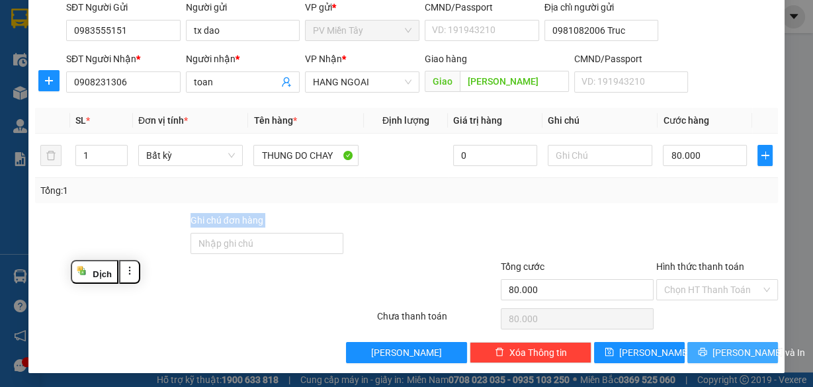
click at [735, 352] on span "[PERSON_NAME] và In" at bounding box center [758, 352] width 93 height 15
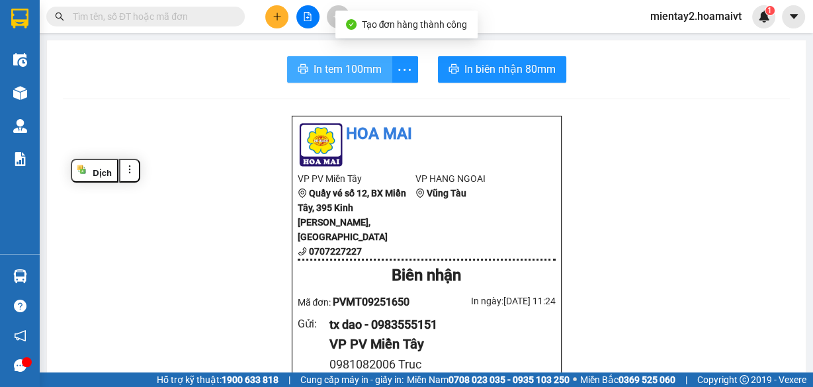
click at [343, 63] on span "In tem 100mm" at bounding box center [347, 69] width 68 height 17
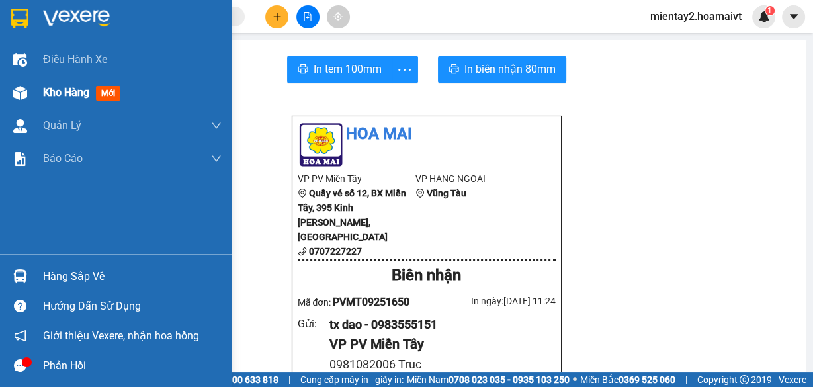
click at [56, 99] on span "Kho hàng" at bounding box center [66, 92] width 46 height 13
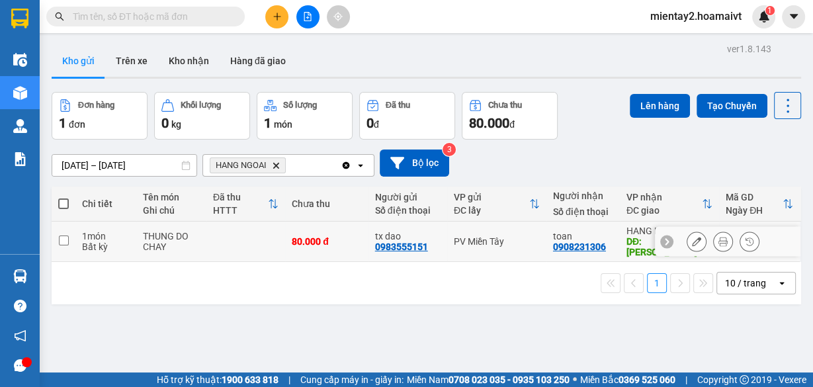
click at [245, 234] on td at bounding box center [245, 242] width 79 height 40
checkbox input "true"
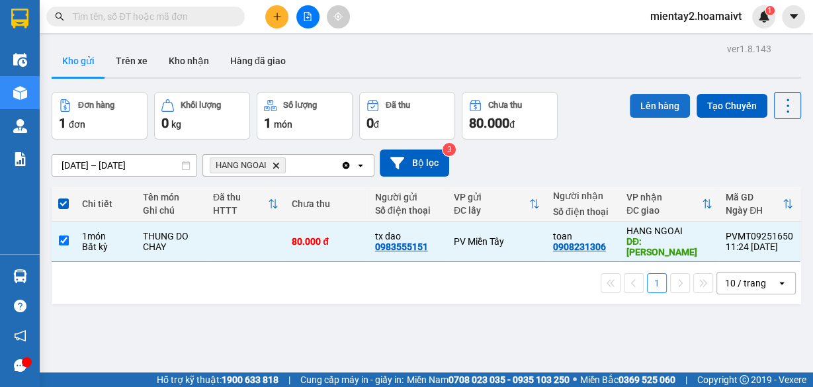
click at [656, 106] on button "Lên hàng" at bounding box center [659, 106] width 60 height 24
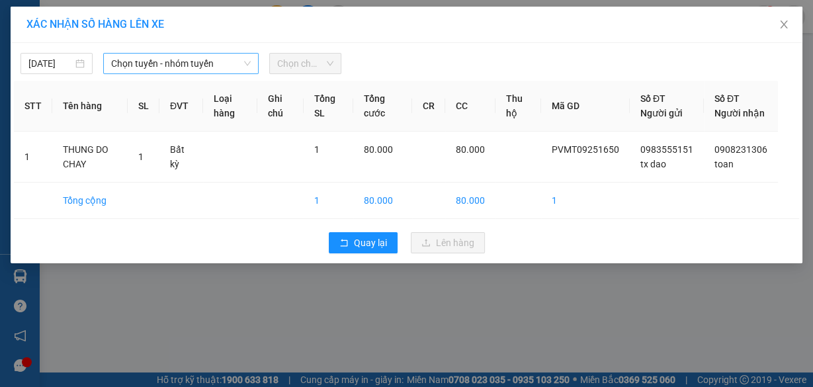
click at [190, 65] on span "Chọn tuyến - nhóm tuyến" at bounding box center [181, 64] width 140 height 20
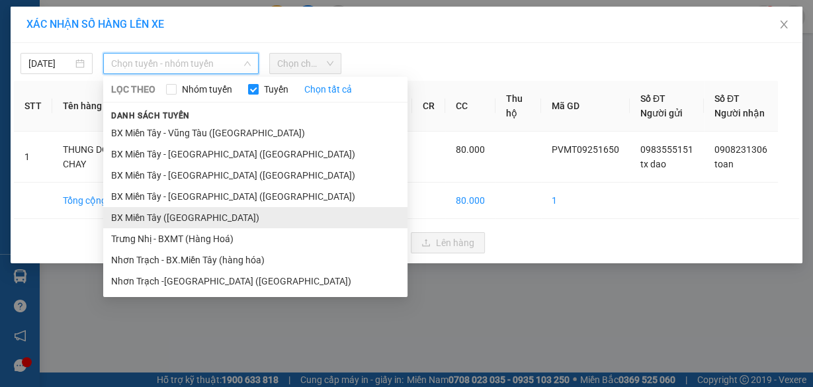
click at [181, 220] on li "BX Miền Tây ([GEOGRAPHIC_DATA])" at bounding box center [255, 217] width 304 height 21
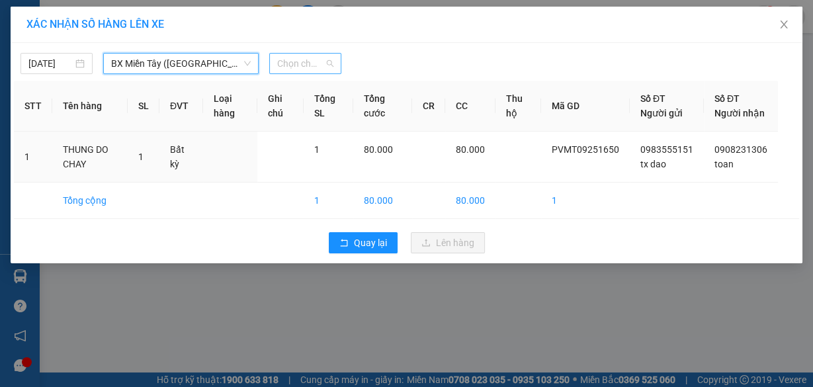
click at [309, 69] on span "Chọn chuyến" at bounding box center [305, 64] width 56 height 20
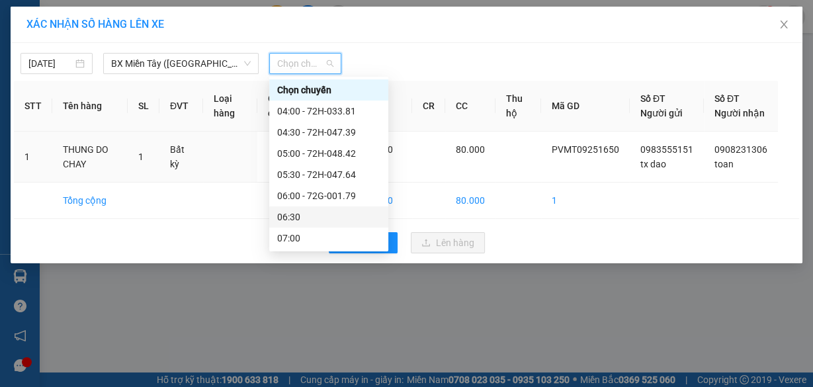
click at [313, 210] on div "06:30" at bounding box center [328, 217] width 103 height 15
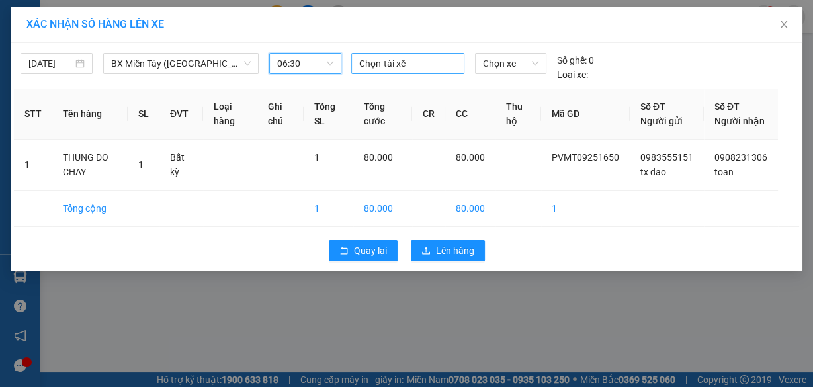
click at [403, 58] on div at bounding box center [407, 64] width 106 height 16
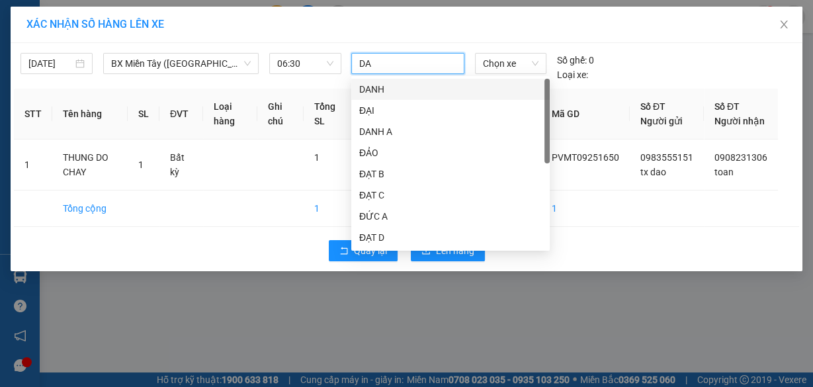
type input "DAO"
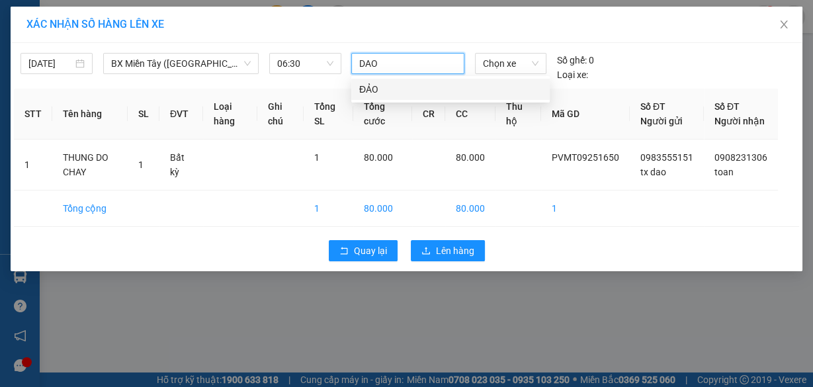
click at [397, 92] on div "ĐẢO" at bounding box center [450, 89] width 182 height 15
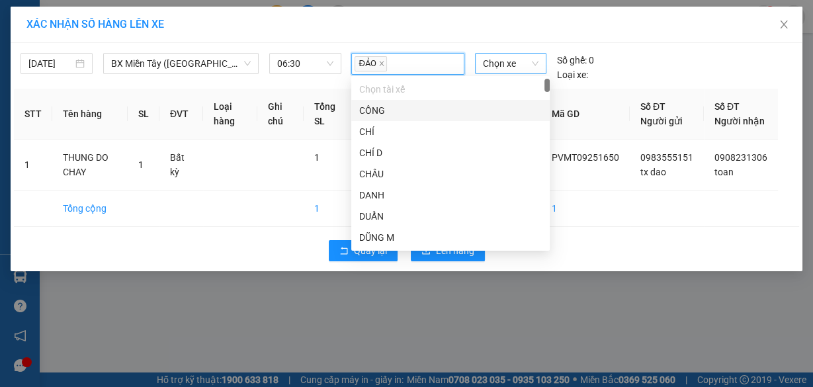
click at [512, 60] on span "Chọn xe" at bounding box center [511, 64] width 56 height 20
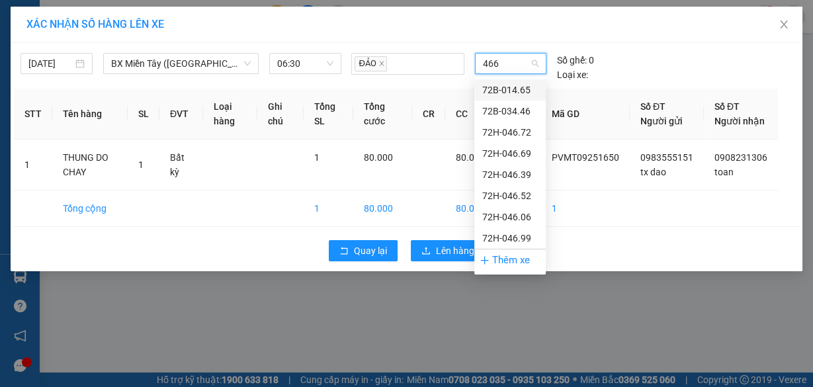
type input "4669"
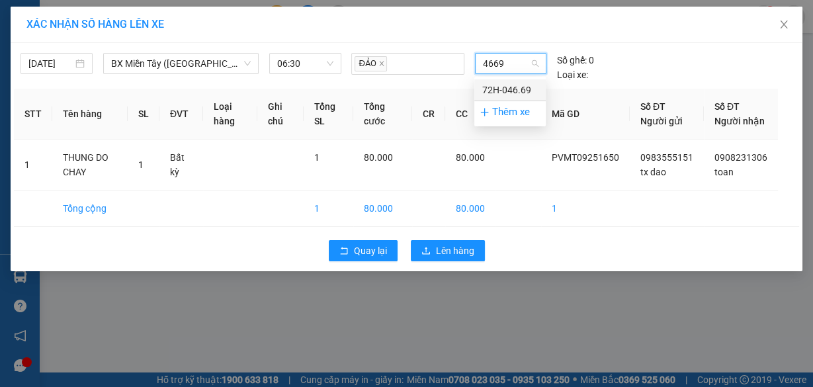
click at [514, 85] on div "72H-046.69" at bounding box center [510, 90] width 56 height 15
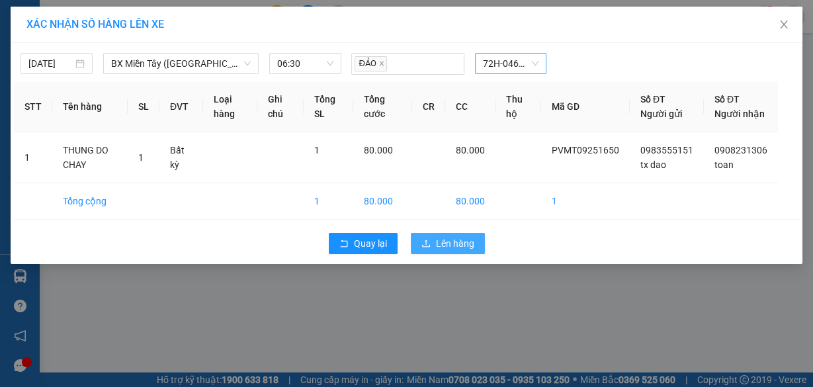
click at [449, 249] on span "Lên hàng" at bounding box center [455, 243] width 38 height 15
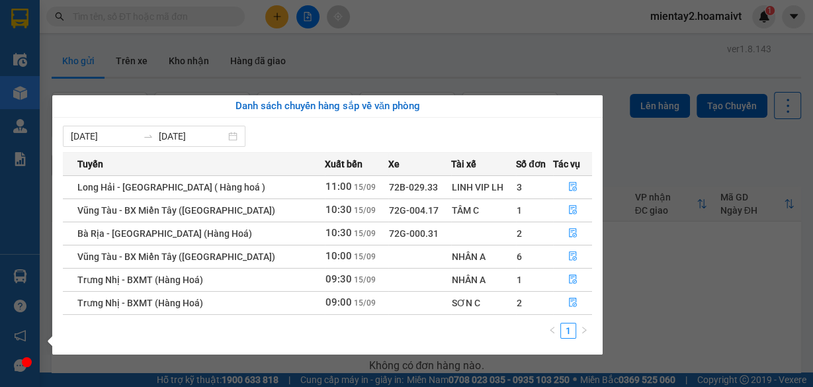
click at [787, 292] on section "Kết quả tìm kiếm ( 0 ) Bộ lọc No Data mientay2.hoamaivt 1 Điều hành xe Kho hàng…" at bounding box center [406, 193] width 813 height 387
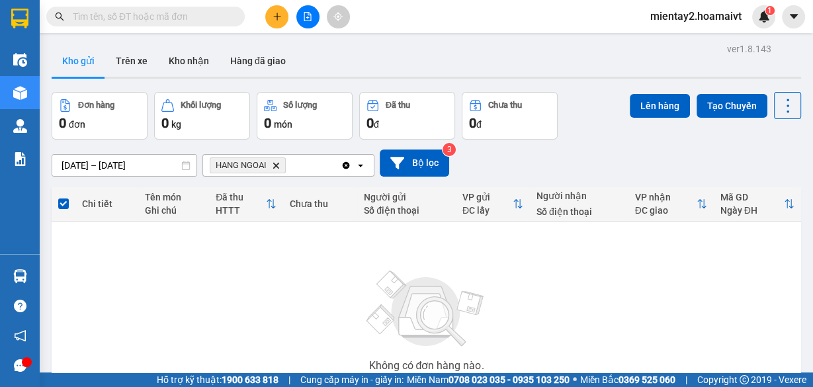
click at [282, 17] on button at bounding box center [276, 16] width 23 height 23
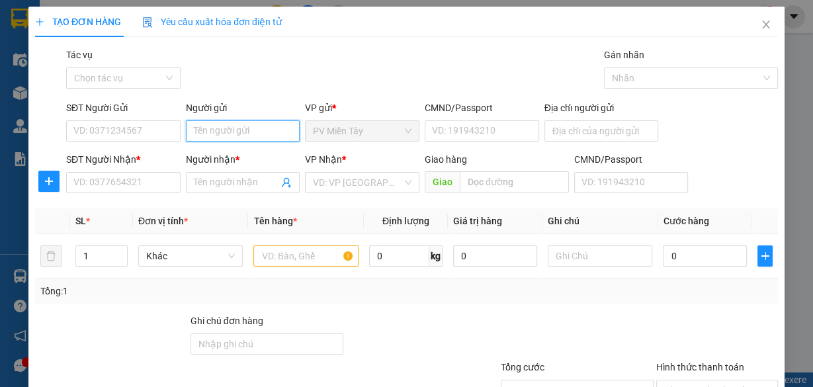
click at [255, 126] on input "Người gửi" at bounding box center [243, 130] width 114 height 21
click at [243, 155] on div "tx dao - 0983555151" at bounding box center [240, 156] width 97 height 15
type input "0983555151"
type input "tx dao"
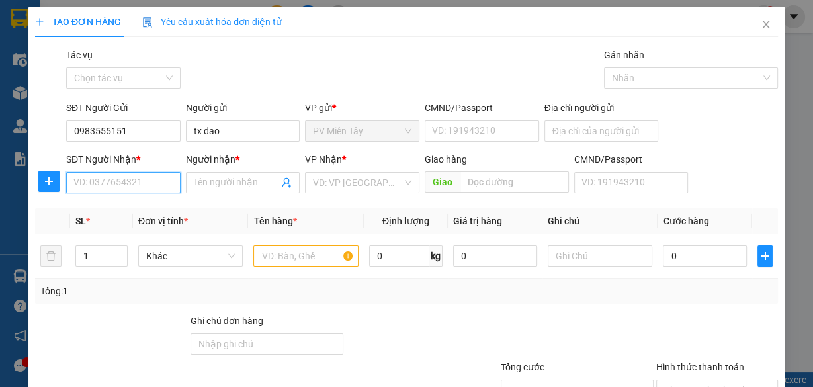
click at [147, 182] on input "SĐT Người Nhận *" at bounding box center [123, 182] width 114 height 21
type input "09672716"
click at [155, 208] on div "0967271672 - AN PHÁT" at bounding box center [121, 208] width 97 height 15
type input "0919369876 [PERSON_NAME]"
type input "0967271672"
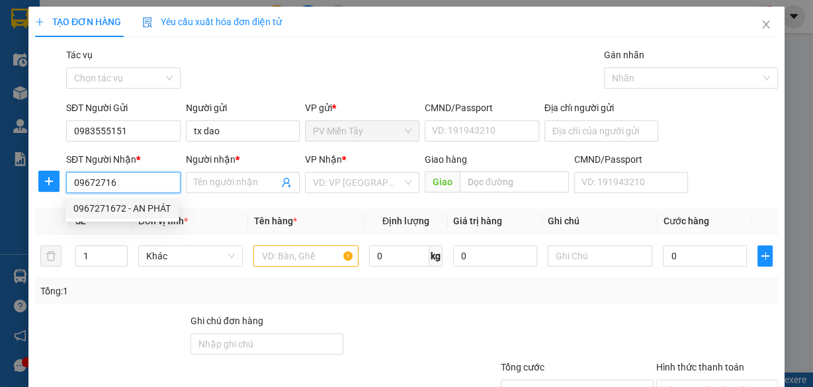
type input "AN PHÁT"
type input "thanh phong"
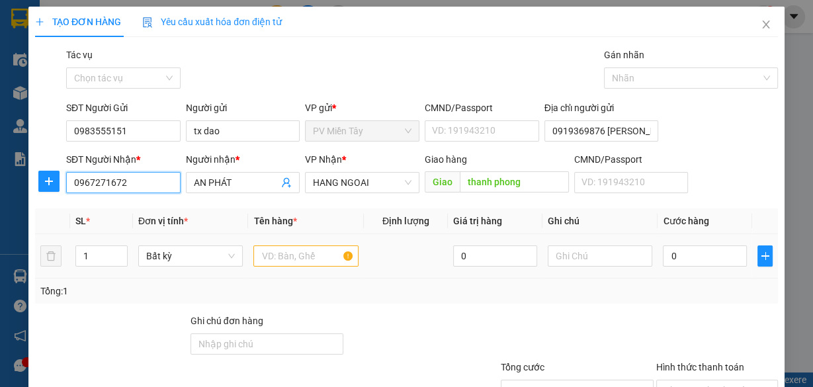
type input "0967271672"
click at [125, 280] on div "Tổng: 1" at bounding box center [406, 290] width 743 height 25
click at [312, 257] on input "text" at bounding box center [305, 255] width 105 height 21
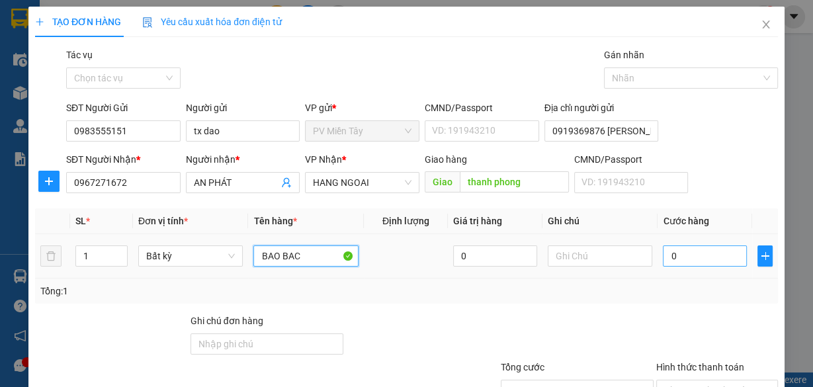
type input "BAO BAC"
click at [700, 251] on input "0" at bounding box center [705, 255] width 84 height 21
type input "4"
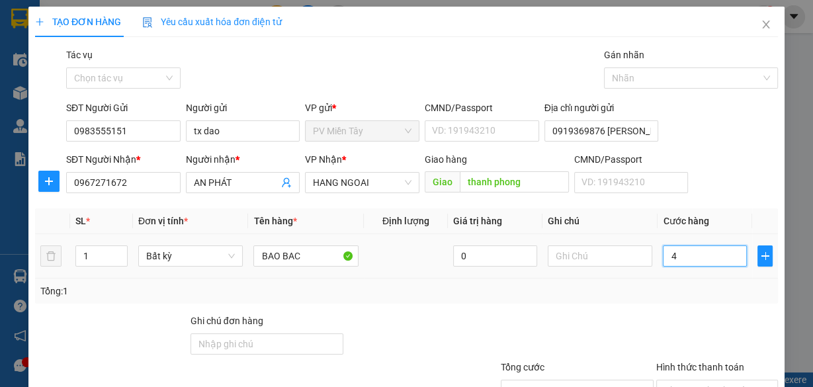
type input "40"
type input "40.000"
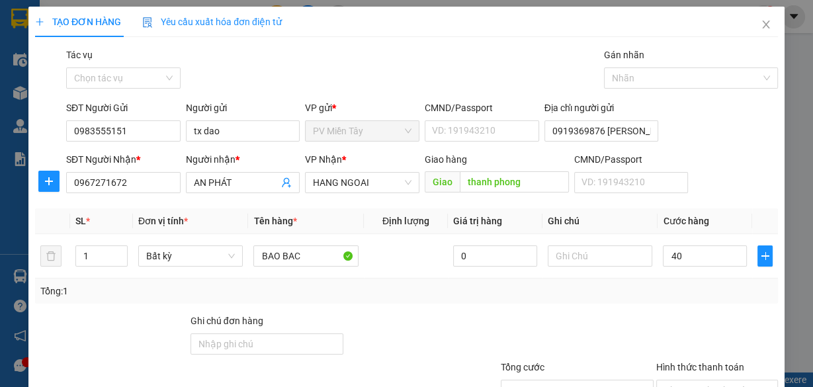
type input "40.000"
click at [702, 286] on div "Tổng: 1" at bounding box center [406, 291] width 732 height 15
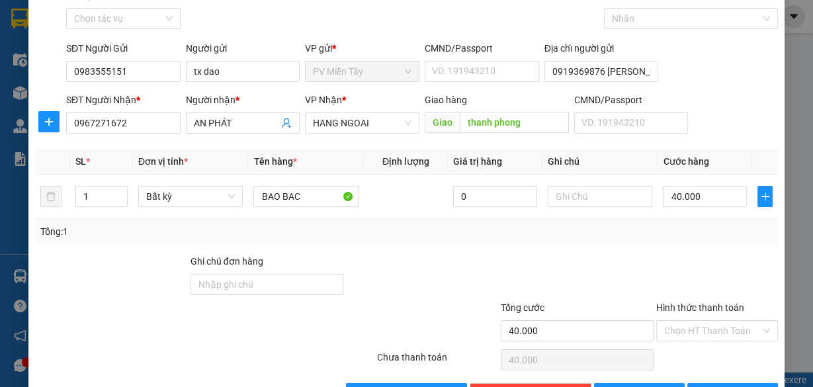
scroll to position [101, 0]
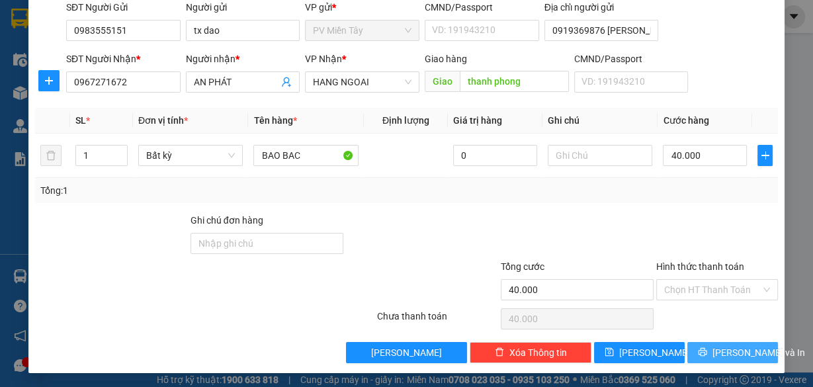
click at [727, 351] on span "[PERSON_NAME] và In" at bounding box center [758, 352] width 93 height 15
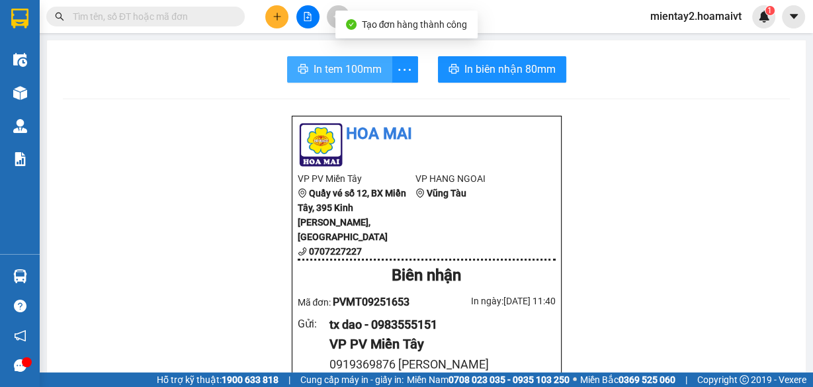
click at [347, 70] on span "In tem 100mm" at bounding box center [347, 69] width 68 height 17
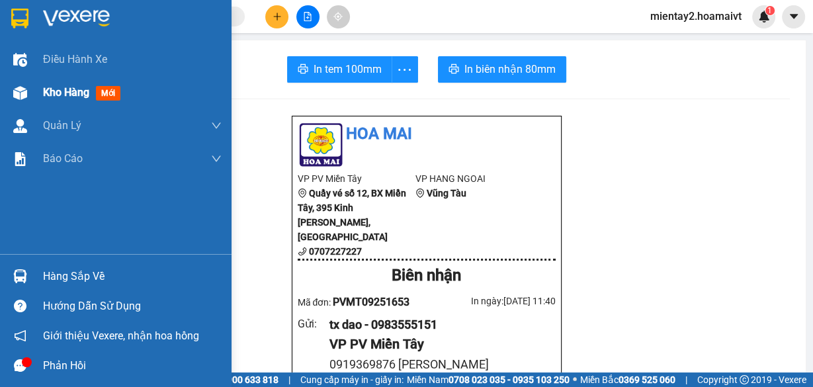
click at [40, 89] on div "Kho hàng mới" at bounding box center [115, 92] width 231 height 33
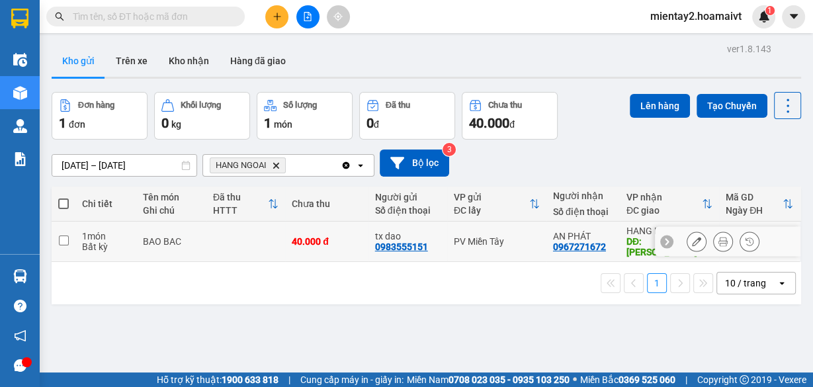
click at [313, 236] on div "40.000 đ" at bounding box center [327, 241] width 70 height 11
checkbox input "true"
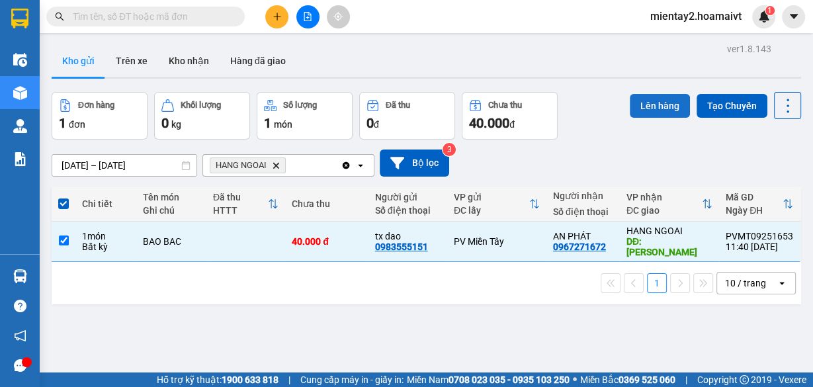
click at [640, 106] on button "Lên hàng" at bounding box center [659, 106] width 60 height 24
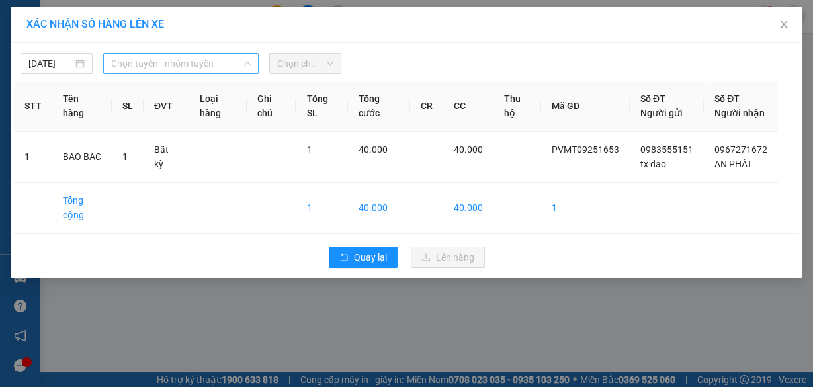
click at [218, 68] on span "Chọn tuyến - nhóm tuyến" at bounding box center [181, 64] width 140 height 20
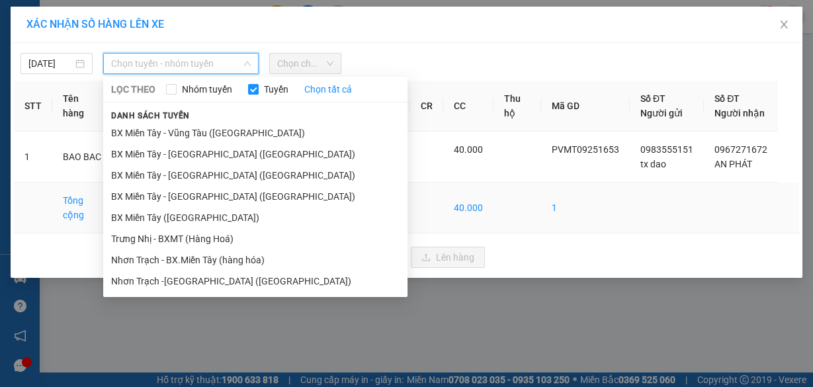
click at [202, 218] on li "BX Miền Tây ([GEOGRAPHIC_DATA])" at bounding box center [255, 217] width 304 height 21
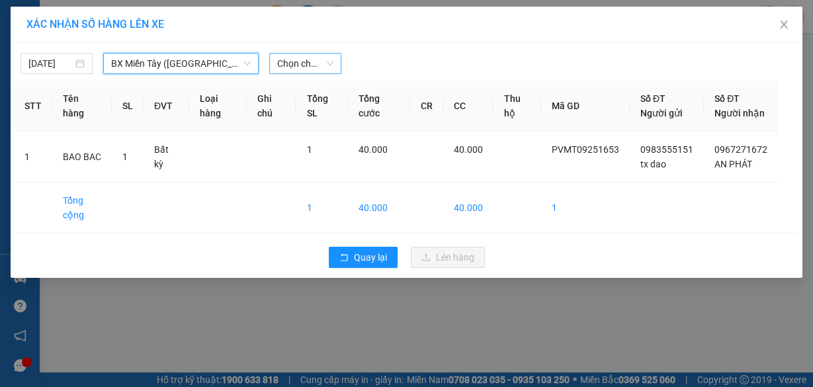
click at [323, 61] on span "Chọn chuyến" at bounding box center [305, 64] width 56 height 20
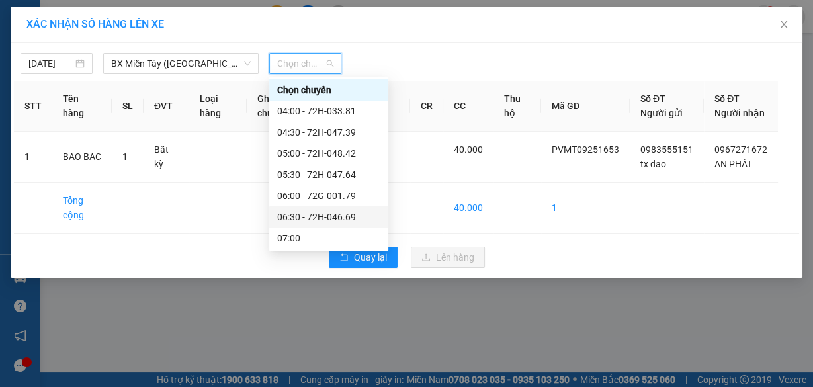
click at [331, 214] on div "06:30 - 72H-046.69" at bounding box center [328, 217] width 103 height 15
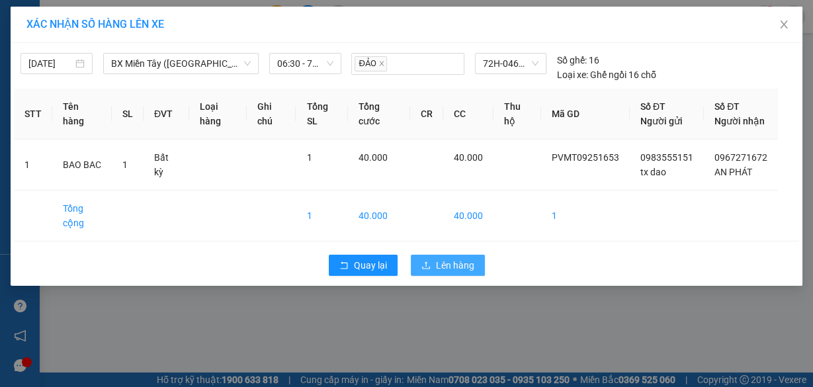
click at [449, 272] on span "Lên hàng" at bounding box center [455, 265] width 38 height 15
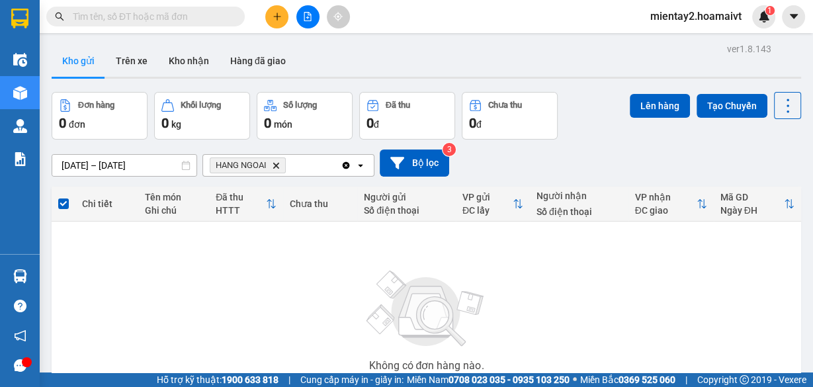
click at [278, 24] on button at bounding box center [276, 16] width 23 height 23
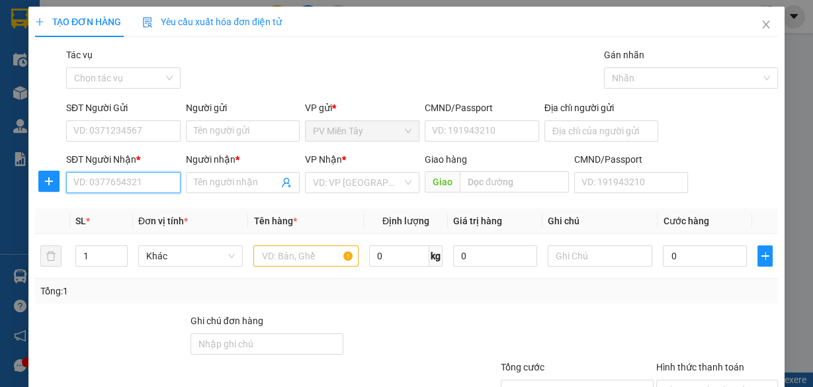
click at [164, 181] on input "SĐT Người Nhận *" at bounding box center [123, 182] width 114 height 21
type input "0869106940"
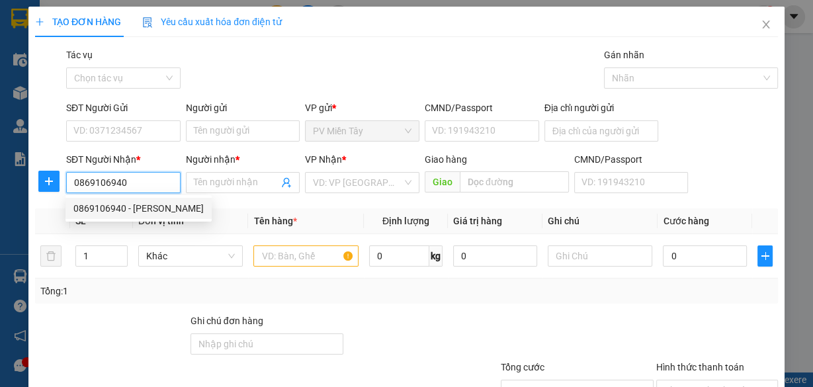
click at [130, 210] on div "0869106940 - [PERSON_NAME]" at bounding box center [138, 208] width 130 height 15
type input "0907657059 vy"
type input "[PERSON_NAME]"
type input "lam son"
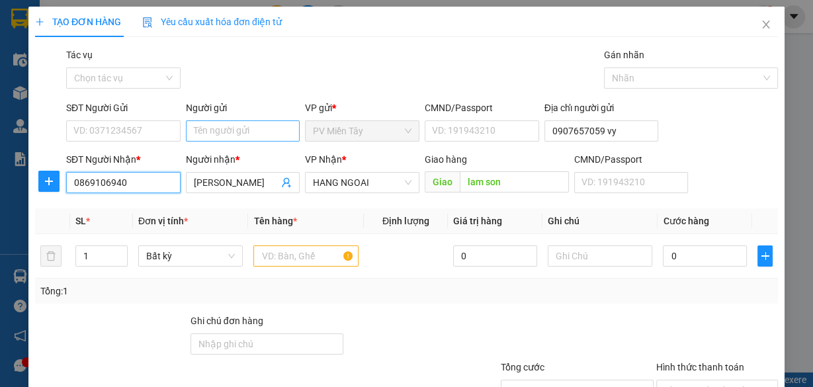
type input "0869106940"
click at [219, 130] on input "Người gửi" at bounding box center [243, 130] width 114 height 21
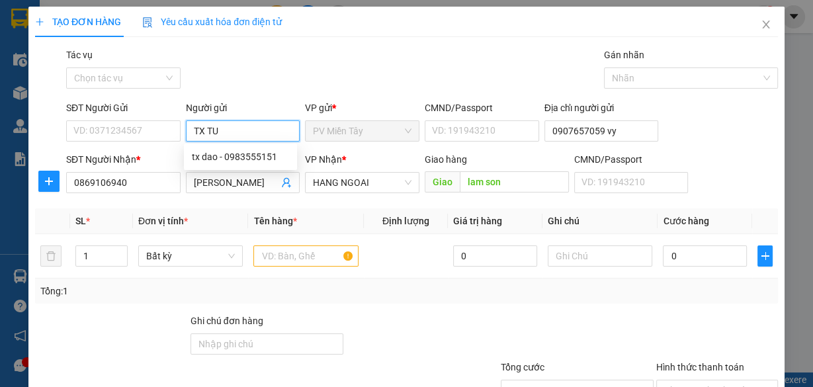
type input "TX TU"
click at [250, 158] on div "tx tu lh - 0909130740" at bounding box center [240, 156] width 97 height 15
type input "0909130740"
type input "tx tu lh"
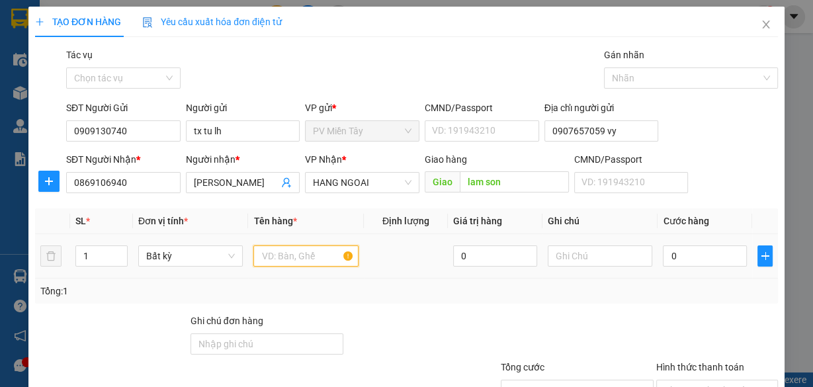
click at [305, 253] on input "text" at bounding box center [305, 255] width 105 height 21
click at [312, 249] on input "text" at bounding box center [305, 255] width 105 height 21
click at [309, 257] on input "text" at bounding box center [305, 255] width 105 height 21
type input "BICH CON"
type input "2"
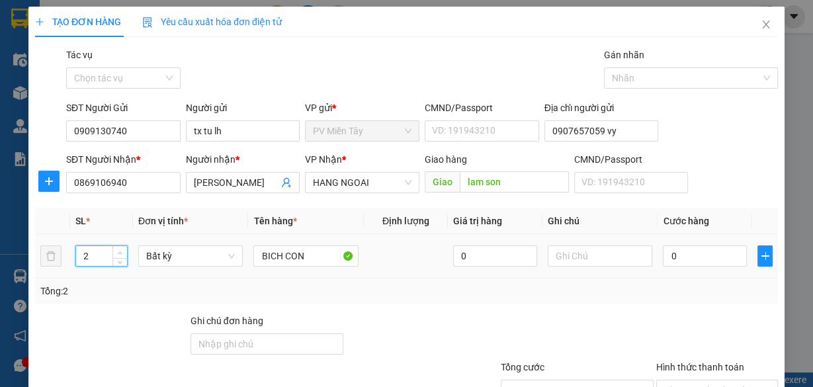
click at [120, 249] on span "up" at bounding box center [120, 253] width 8 height 8
click at [693, 260] on input "0" at bounding box center [705, 255] width 84 height 21
type input "6"
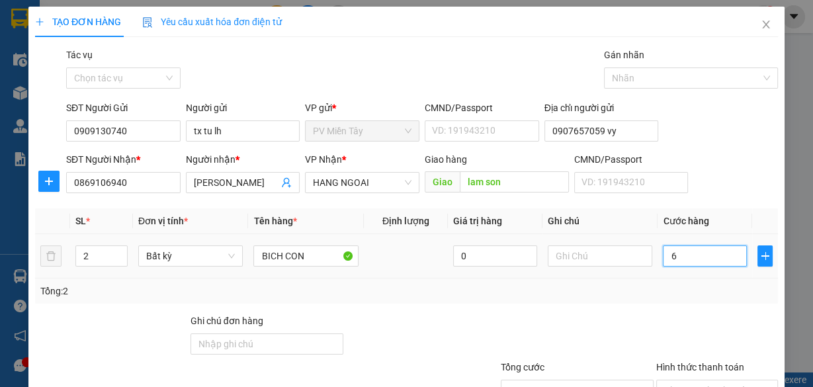
type input "60"
type input "60.000"
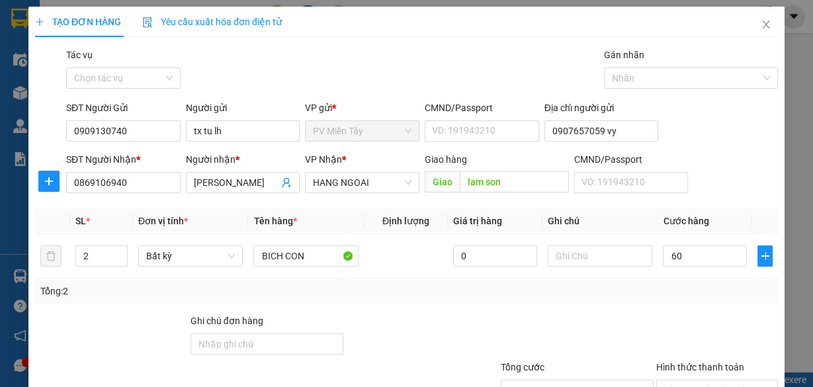
type input "60.000"
click at [685, 303] on div "Transit Pickup Surcharge Ids Transit Deliver Surcharge Ids Transit Deliver Surc…" at bounding box center [406, 256] width 743 height 416
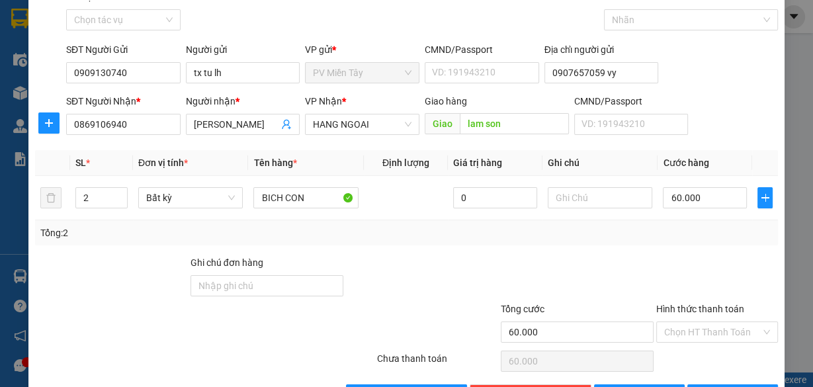
scroll to position [101, 0]
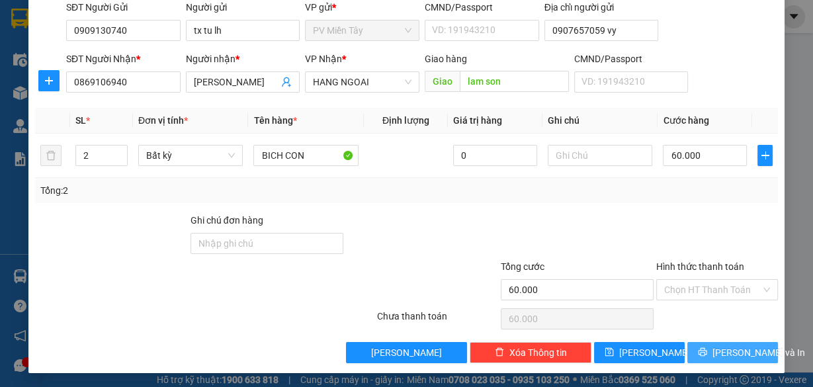
click at [730, 345] on span "[PERSON_NAME] và In" at bounding box center [758, 352] width 93 height 15
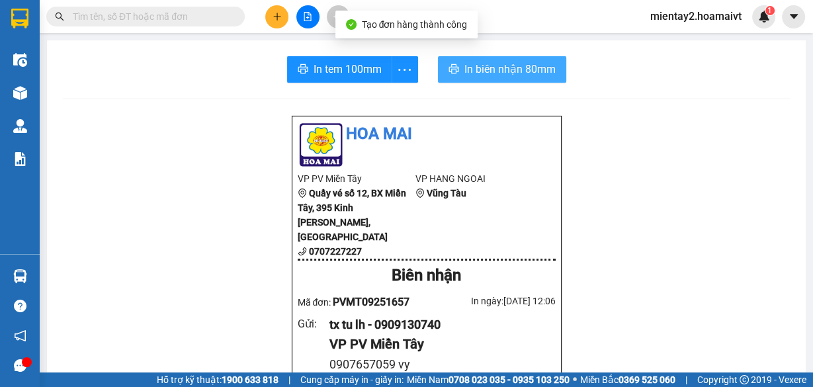
click at [491, 67] on span "In biên nhận 80mm" at bounding box center [509, 69] width 91 height 17
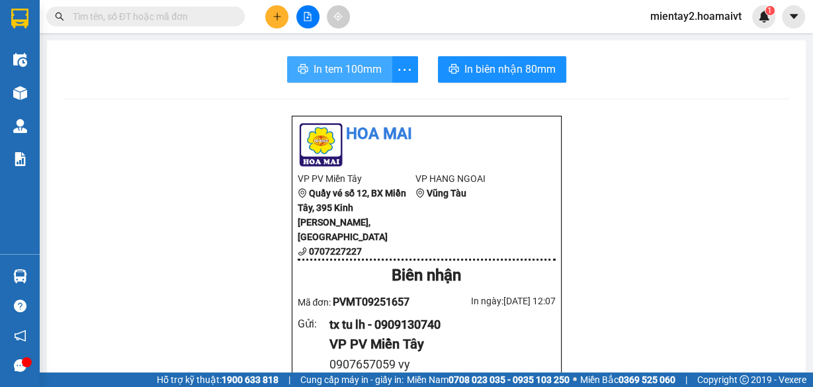
click at [348, 71] on span "In tem 100mm" at bounding box center [347, 69] width 68 height 17
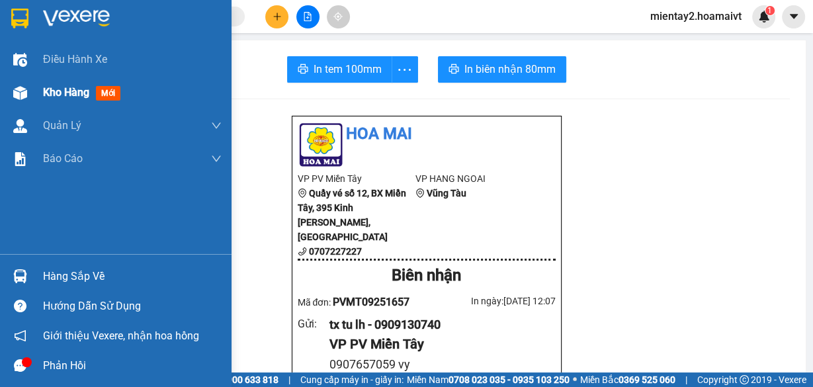
click at [54, 89] on span "Kho hàng" at bounding box center [66, 92] width 46 height 13
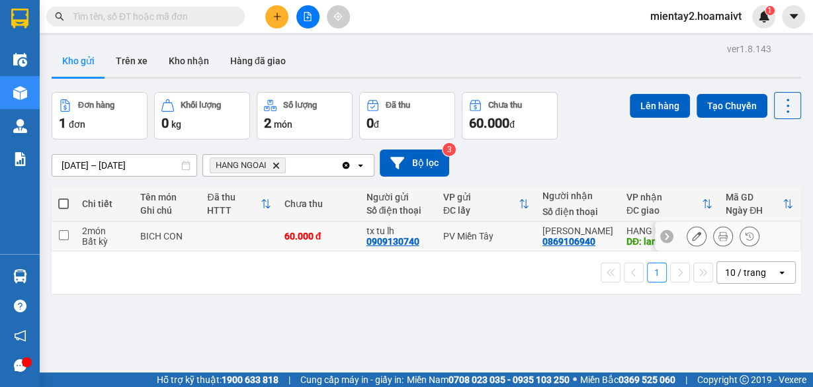
click at [206, 235] on td at bounding box center [238, 237] width 77 height 30
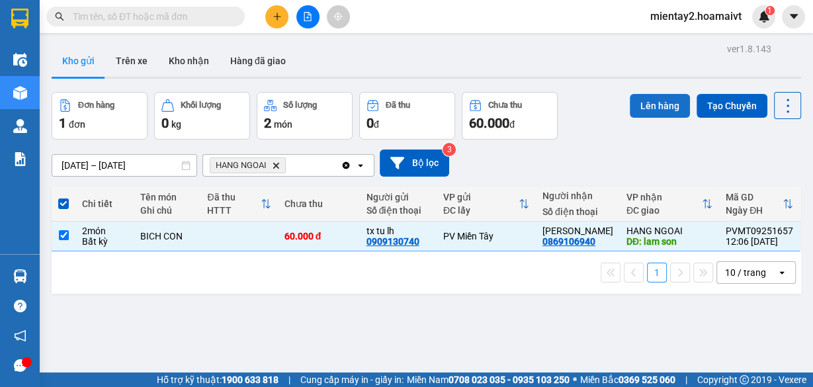
click at [648, 101] on button "Lên hàng" at bounding box center [659, 106] width 60 height 24
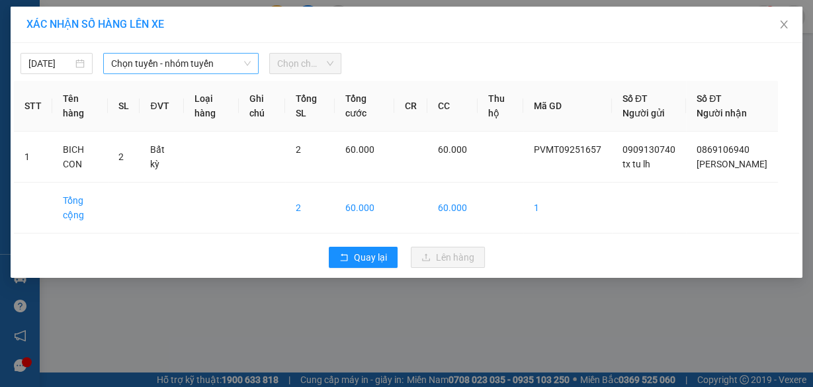
click at [183, 63] on span "Chọn tuyến - nhóm tuyến" at bounding box center [181, 64] width 140 height 20
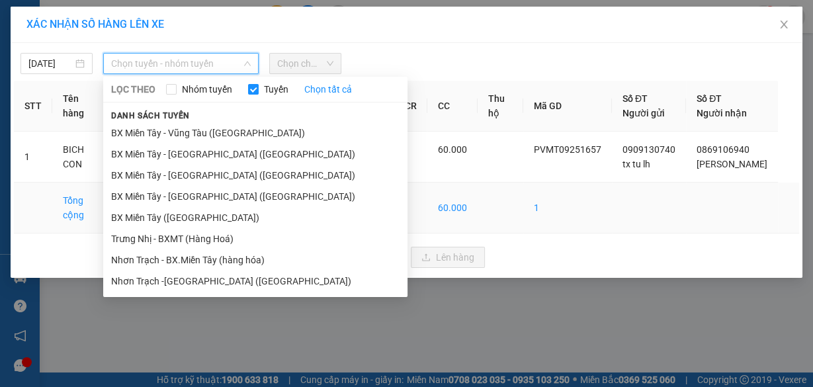
drag, startPoint x: 181, startPoint y: 216, endPoint x: 186, endPoint y: 210, distance: 8.0
click at [181, 216] on li "BX Miền Tây ([GEOGRAPHIC_DATA])" at bounding box center [255, 217] width 304 height 21
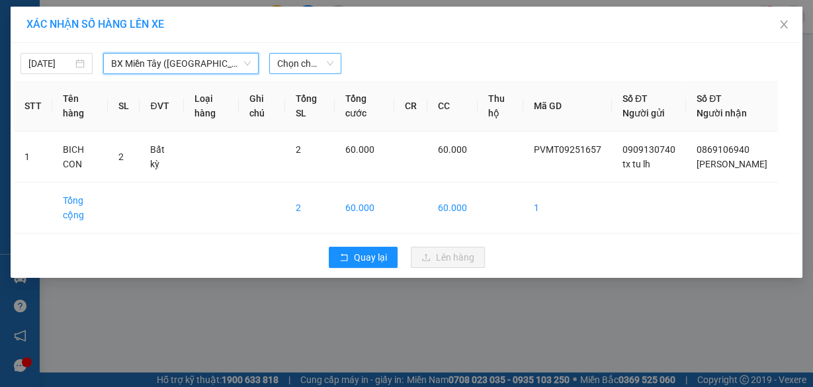
click at [303, 61] on span "Chọn chuyến" at bounding box center [305, 64] width 56 height 20
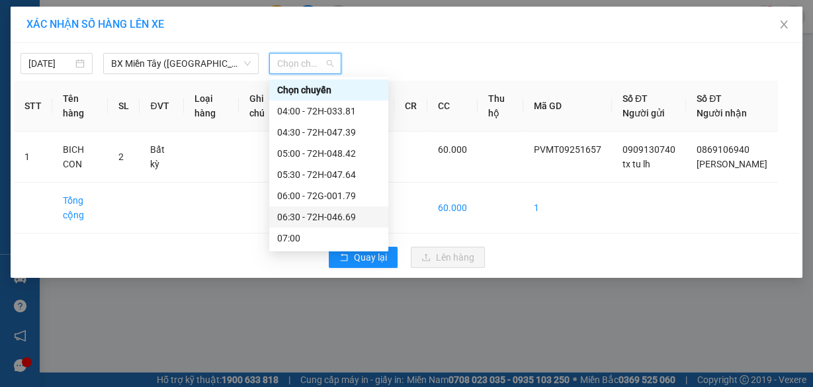
click at [319, 238] on div "07:00" at bounding box center [328, 238] width 103 height 15
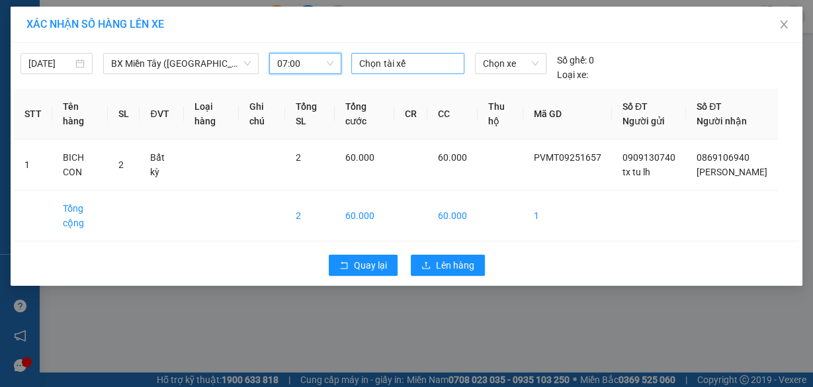
click at [403, 58] on div at bounding box center [407, 64] width 106 height 16
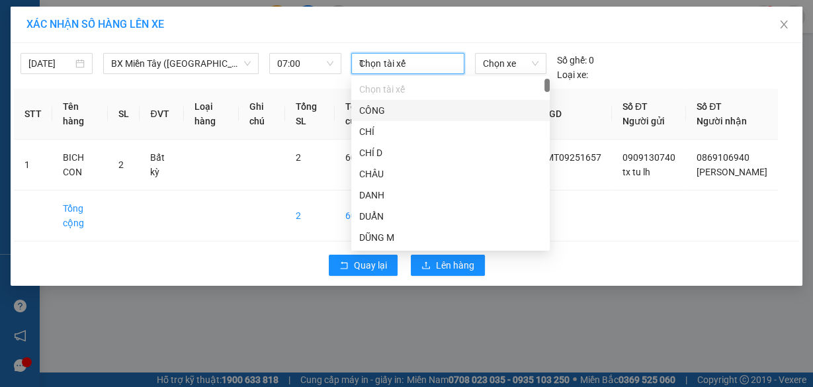
type input "TU"
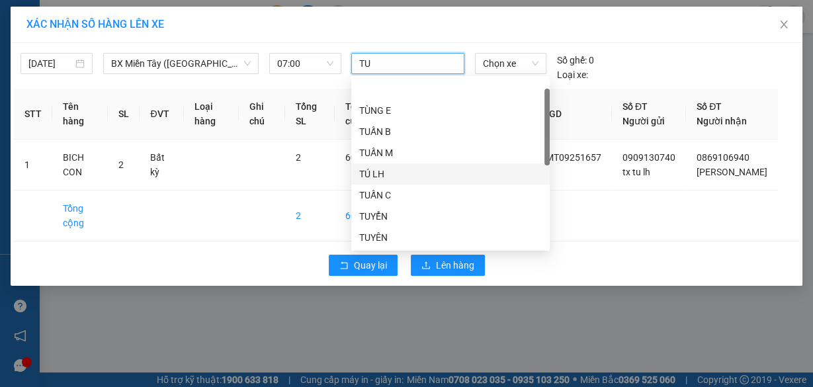
click at [388, 167] on div "TÚ LH" at bounding box center [450, 174] width 182 height 15
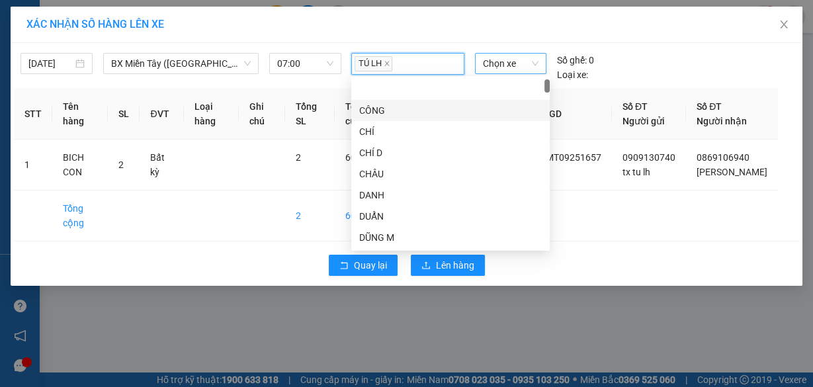
click at [512, 59] on span "Chọn xe" at bounding box center [511, 64] width 56 height 20
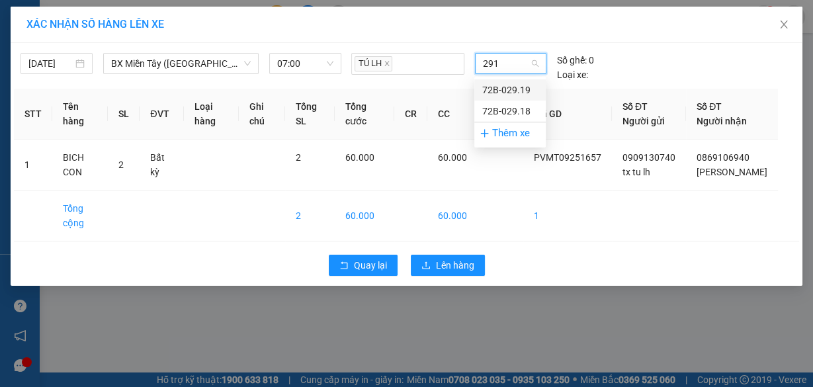
type input "2918"
click at [514, 91] on div "72B-029.18" at bounding box center [510, 90] width 56 height 15
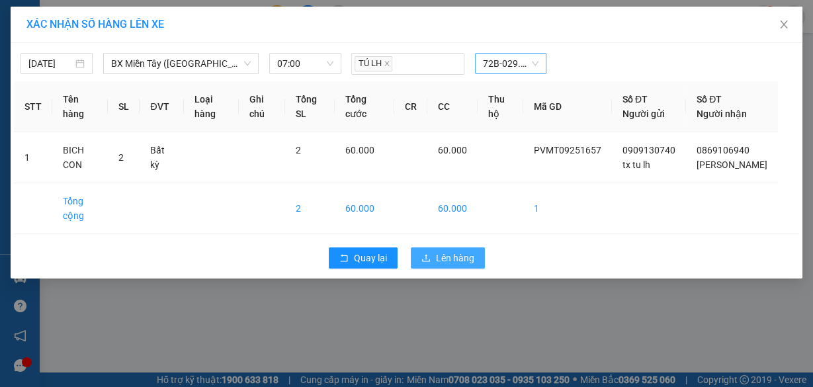
click at [467, 265] on span "Lên hàng" at bounding box center [455, 258] width 38 height 15
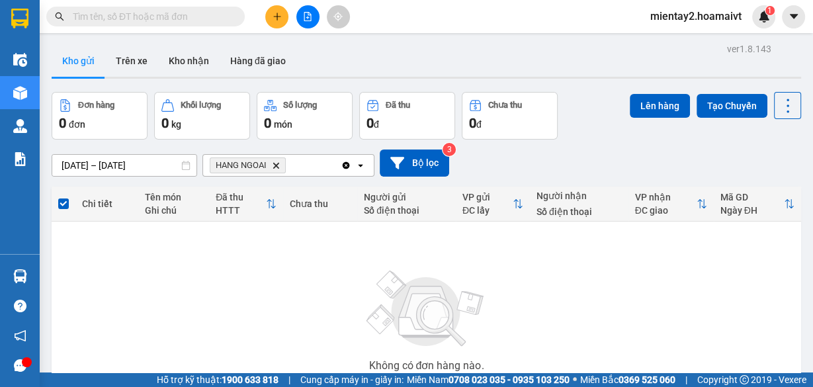
click at [277, 20] on icon "plus" at bounding box center [276, 16] width 9 height 9
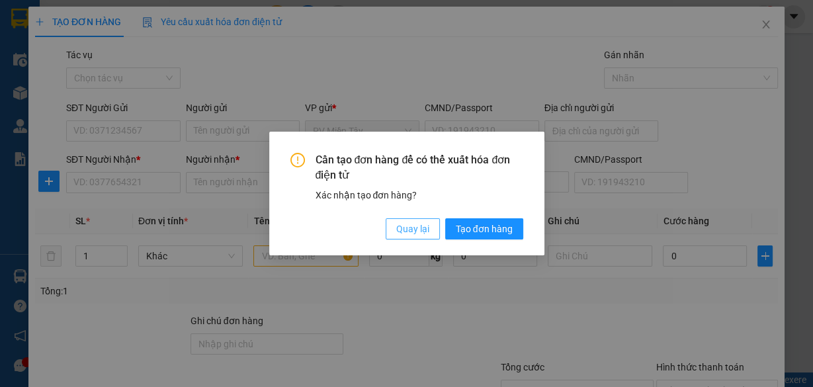
click at [413, 223] on span "Quay lại" at bounding box center [412, 229] width 33 height 15
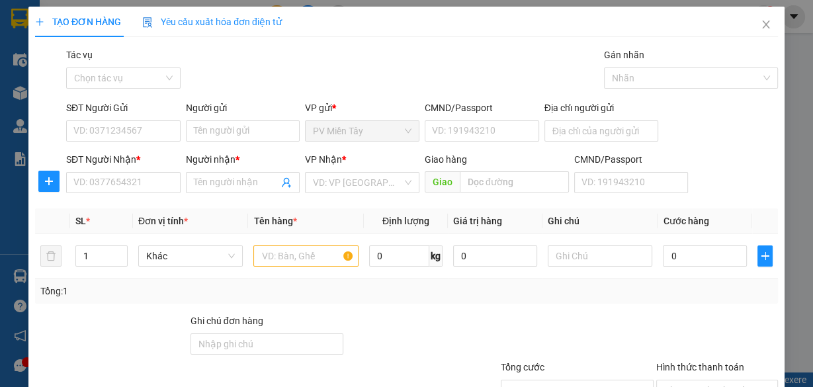
click at [168, 167] on div "SĐT Người Nhận *" at bounding box center [123, 162] width 114 height 20
click at [120, 178] on input "SĐT Người Nhận *" at bounding box center [123, 182] width 114 height 21
paste input "0345351239"
click at [142, 184] on input "0345351239" at bounding box center [123, 182] width 114 height 21
click at [145, 190] on input "0345351239" at bounding box center [123, 182] width 114 height 21
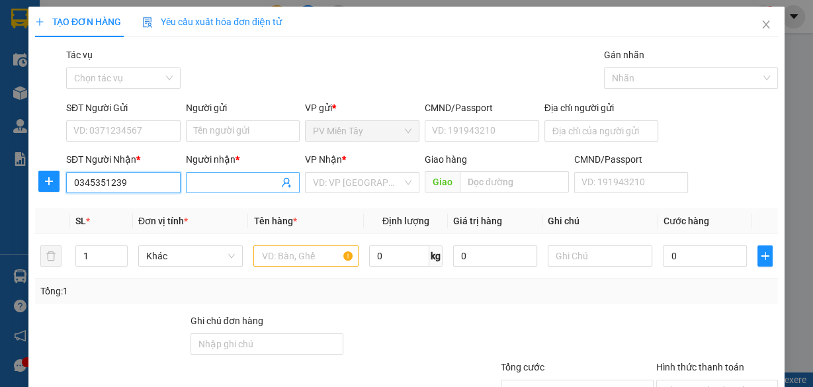
type input "0345351239"
click at [217, 188] on input "Người nhận *" at bounding box center [236, 182] width 85 height 15
click at [148, 181] on input "0345351239" at bounding box center [123, 182] width 114 height 21
click at [231, 182] on input "Người nhận *" at bounding box center [236, 182] width 85 height 15
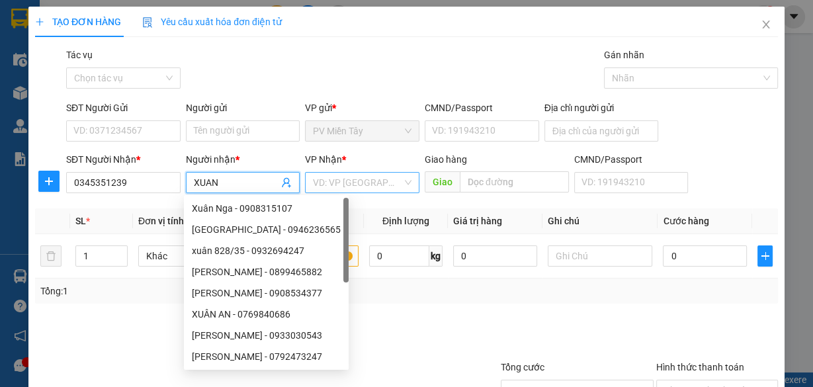
type input "XUAN"
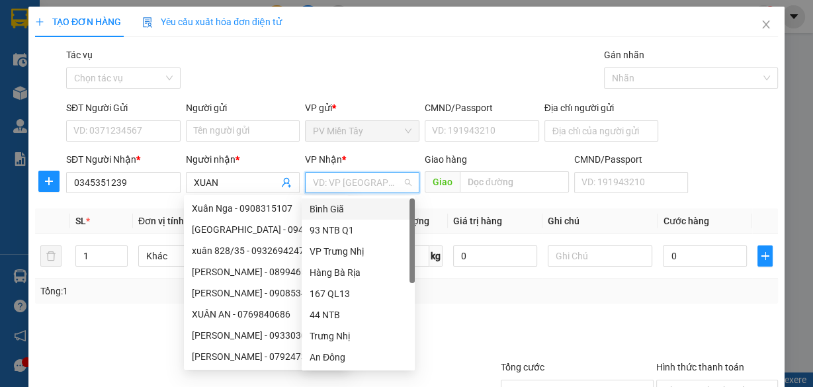
click at [346, 183] on input "search" at bounding box center [357, 183] width 89 height 20
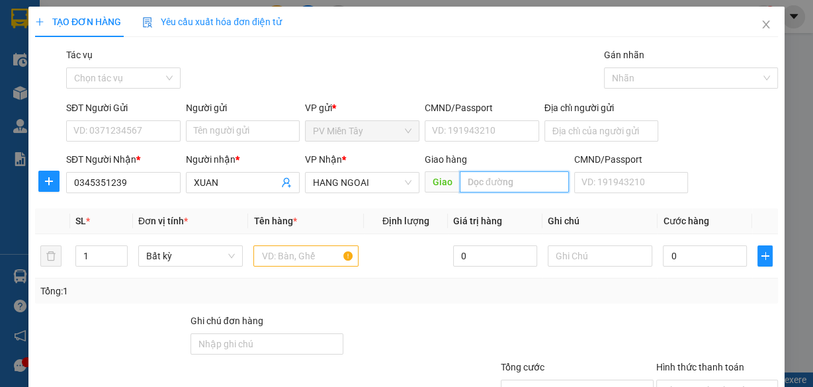
click at [494, 173] on input "text" at bounding box center [514, 181] width 109 height 21
type input "PHUOC HOA"
click at [244, 134] on input "Người gửi" at bounding box center [243, 130] width 114 height 21
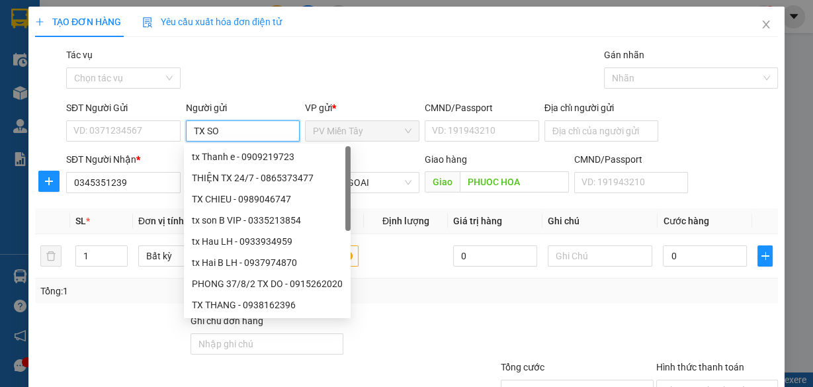
type input "TX SON"
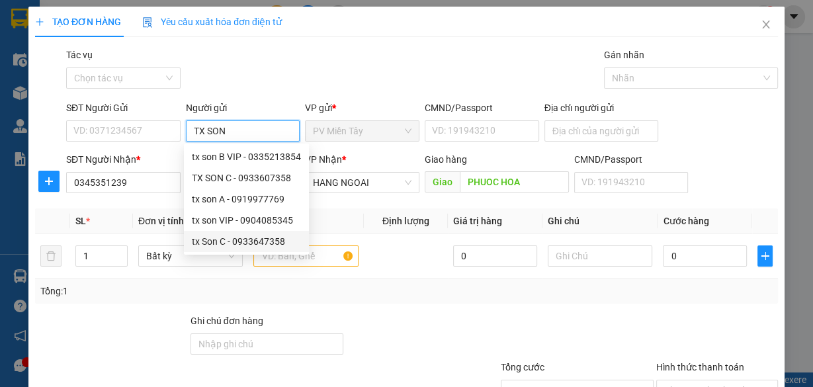
click at [236, 241] on div "tx Son C - 0933647358" at bounding box center [246, 241] width 109 height 15
type input "0933647358"
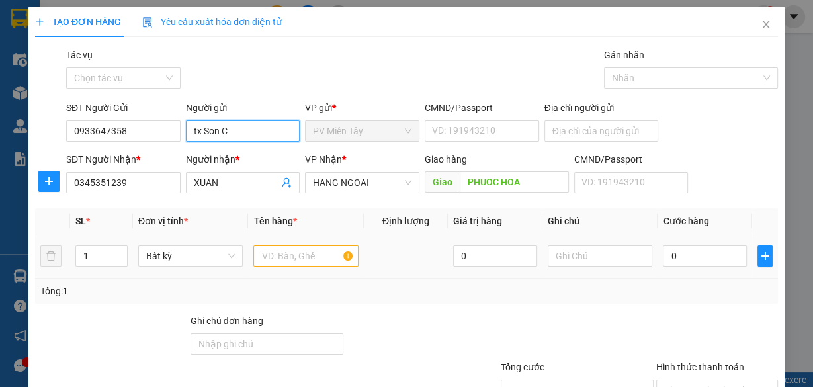
type input "tx Son C"
click at [312, 257] on input "text" at bounding box center [305, 255] width 105 height 21
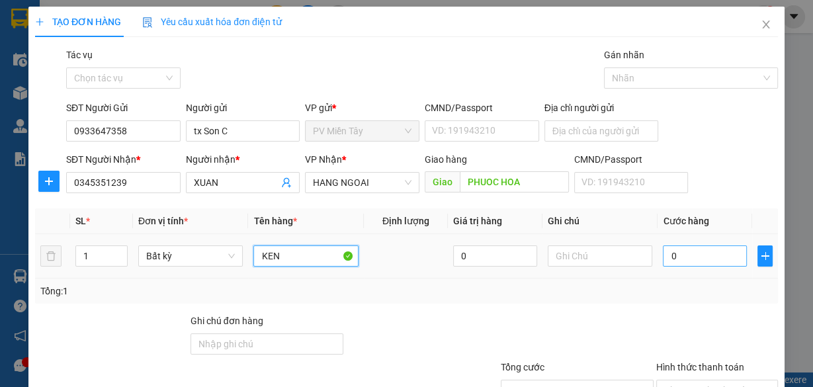
type input "KEN"
click at [714, 262] on input "0" at bounding box center [705, 255] width 84 height 21
type input "5"
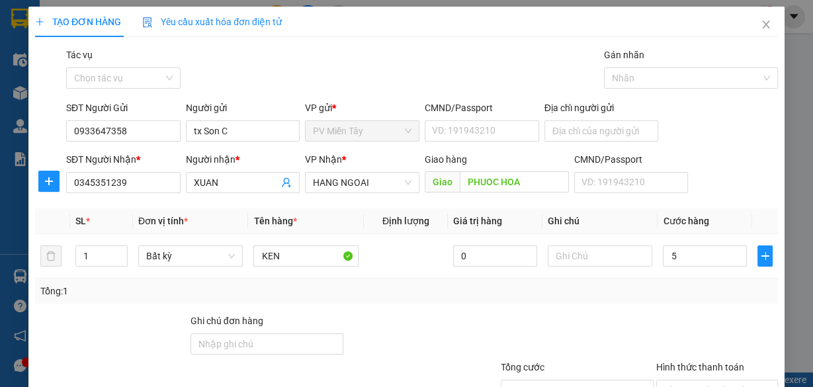
click at [670, 292] on div "Tổng: 1" at bounding box center [406, 291] width 732 height 15
type input "5.000"
click at [700, 246] on input "5.000" at bounding box center [705, 255] width 84 height 21
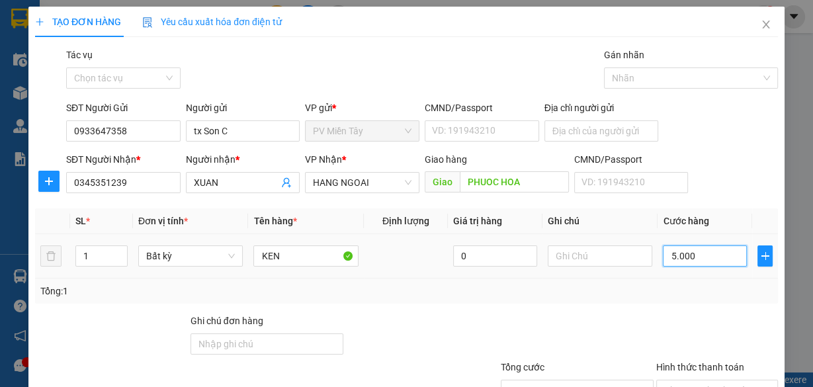
type input "5"
type input "50"
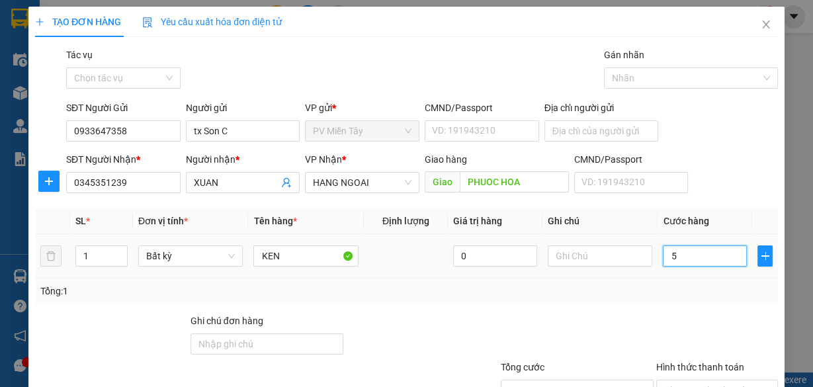
type input "50"
type input "50.000"
click at [622, 288] on div "Tổng: 1" at bounding box center [406, 291] width 732 height 15
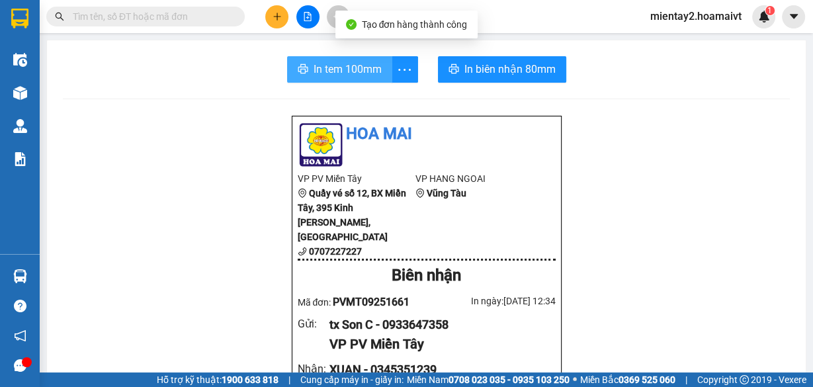
click at [316, 76] on span "In tem 100mm" at bounding box center [347, 69] width 68 height 17
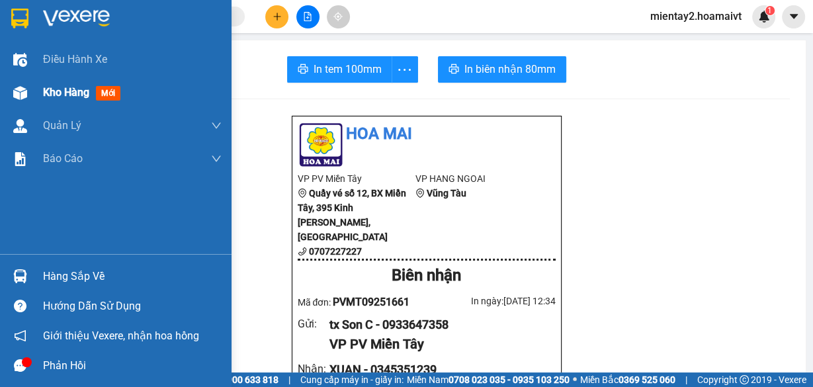
click at [38, 98] on div "Kho hàng mới" at bounding box center [115, 92] width 231 height 33
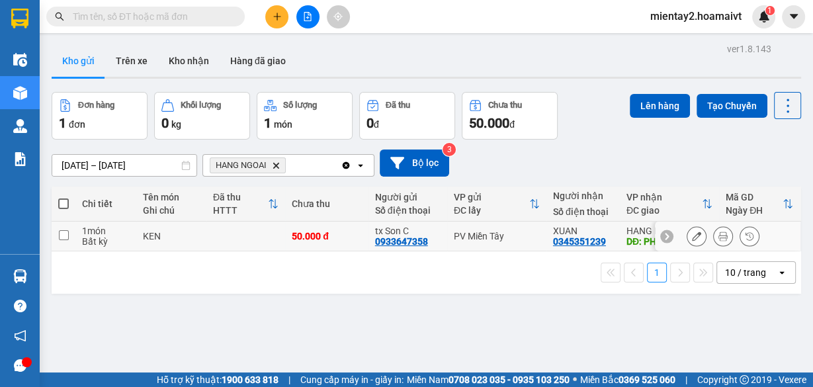
click at [495, 235] on div "PV Miền Tây" at bounding box center [497, 236] width 86 height 11
checkbox input "true"
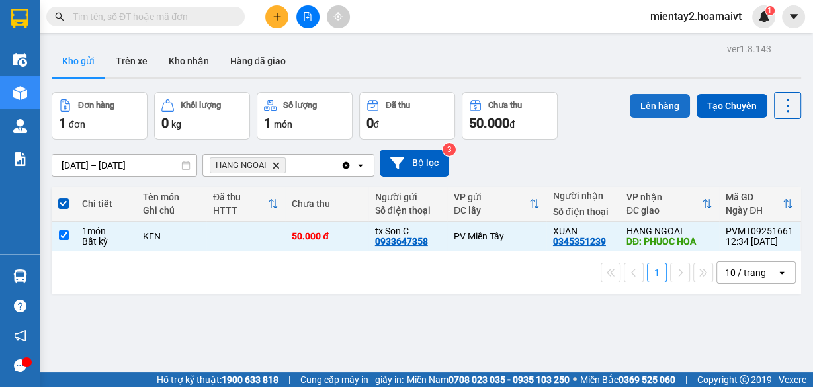
click at [661, 101] on button "Lên hàng" at bounding box center [659, 106] width 60 height 24
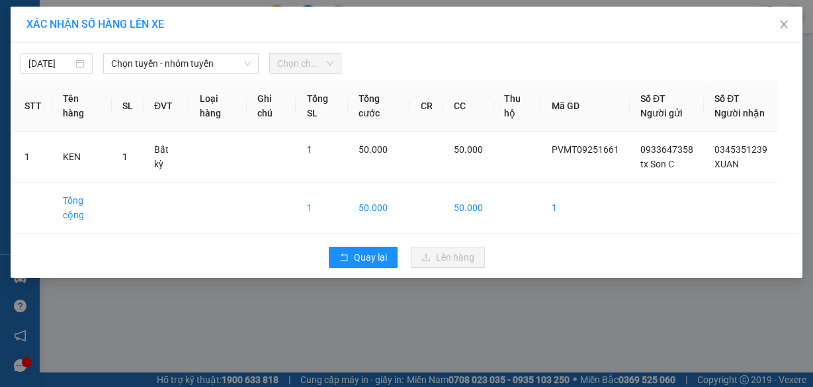
click at [194, 46] on div "[DATE] Chọn tuyến - nhóm tuyến Chọn chuyến" at bounding box center [406, 60] width 785 height 28
click at [190, 65] on span "Chọn tuyến - nhóm tuyến" at bounding box center [181, 64] width 140 height 20
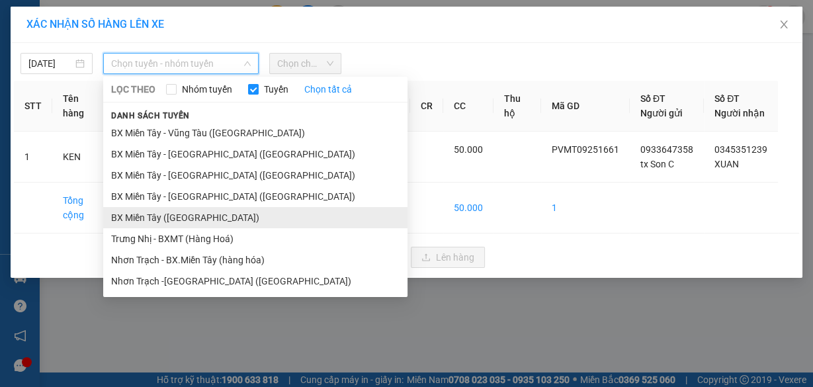
click at [188, 214] on li "BX Miền Tây ([GEOGRAPHIC_DATA])" at bounding box center [255, 217] width 304 height 21
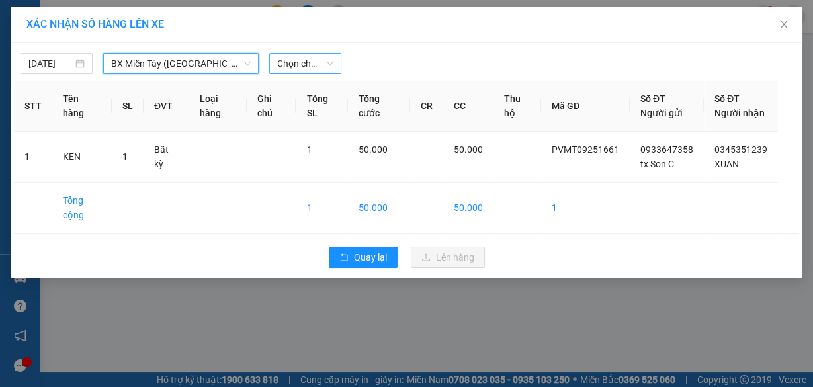
drag, startPoint x: 288, startPoint y: 57, endPoint x: 292, endPoint y: 75, distance: 18.3
click at [289, 57] on span "Chọn chuyến" at bounding box center [305, 64] width 56 height 20
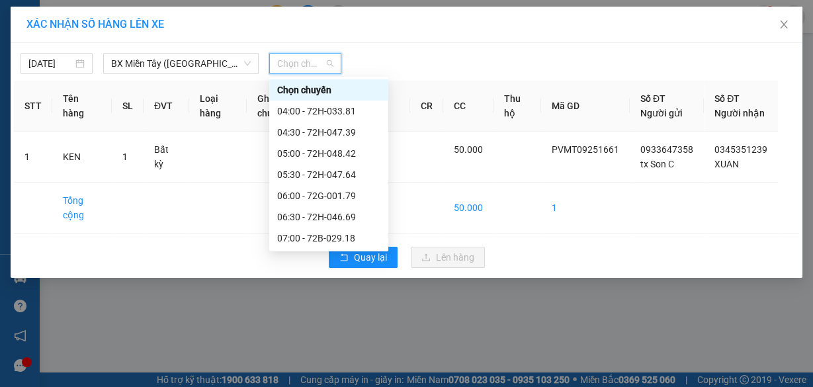
click at [325, 252] on div "07:20" at bounding box center [328, 259] width 103 height 15
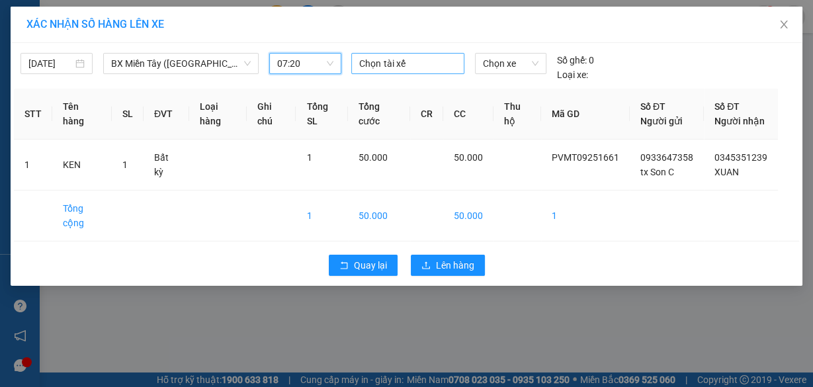
click at [393, 63] on div at bounding box center [407, 64] width 106 height 16
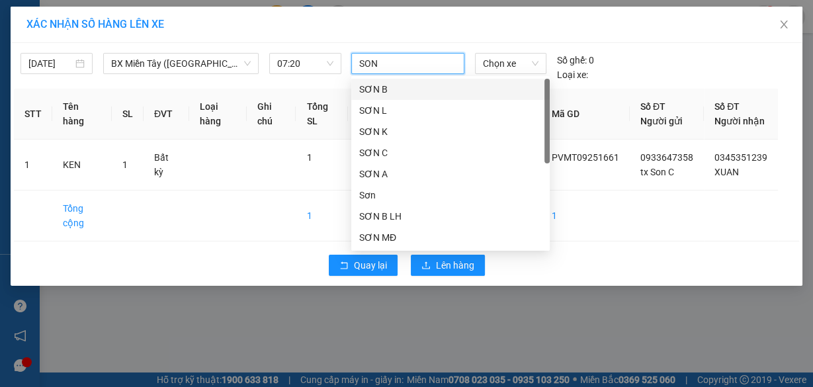
type input "SON C"
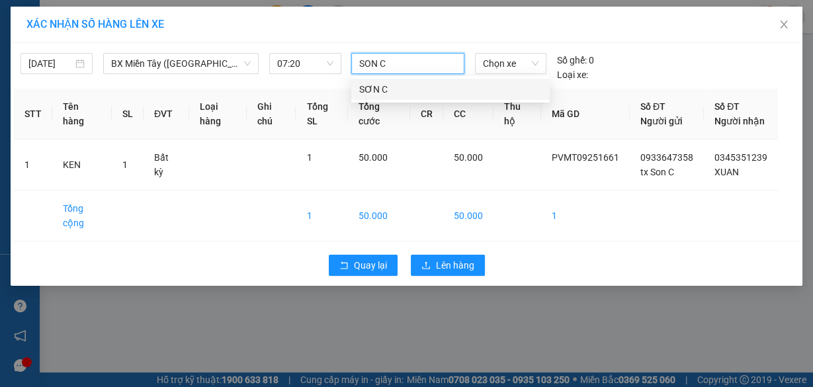
drag, startPoint x: 387, startPoint y: 93, endPoint x: 460, endPoint y: 72, distance: 75.7
click at [389, 93] on div "SƠN C" at bounding box center [450, 89] width 182 height 15
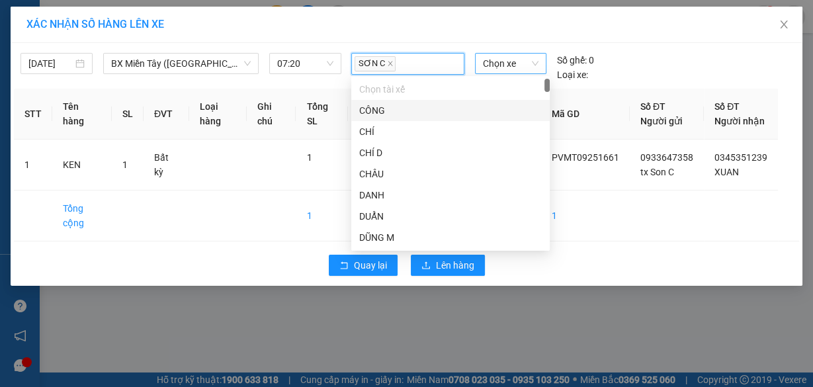
click at [510, 54] on span "Chọn xe" at bounding box center [511, 64] width 56 height 20
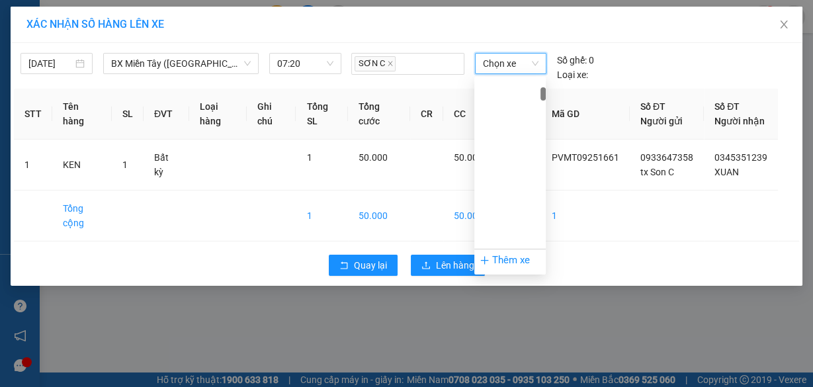
click at [514, 61] on span "Chọn xe" at bounding box center [511, 64] width 56 height 20
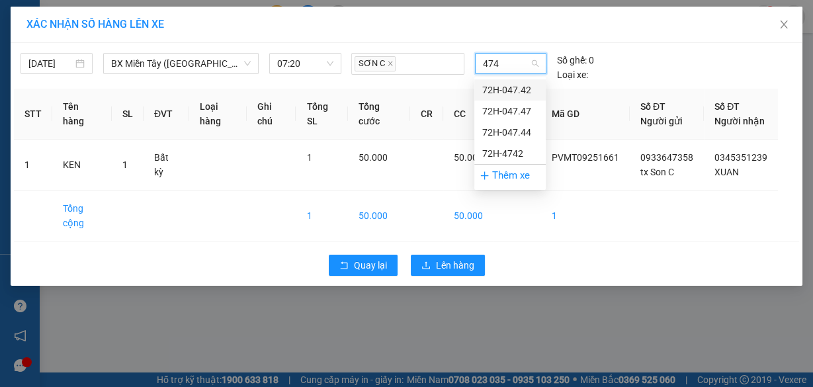
type input "4742"
click at [509, 83] on div "72H-047.42" at bounding box center [510, 90] width 56 height 15
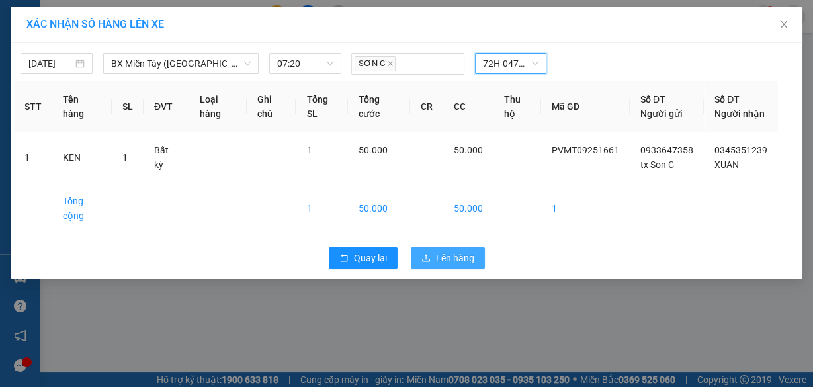
click at [462, 265] on span "Lên hàng" at bounding box center [455, 258] width 38 height 15
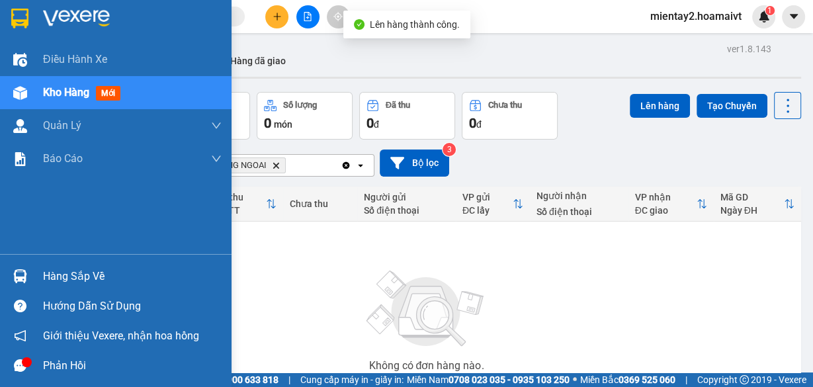
click at [43, 268] on div "Hàng sắp về" at bounding box center [132, 276] width 179 height 20
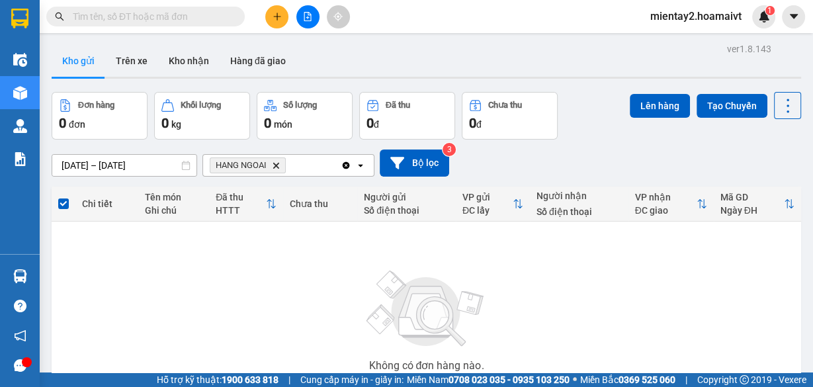
click at [731, 305] on section "Kết quả tìm kiếm ( 0 ) Bộ lọc No Data mientay2.hoamaivt 1 Điều hành xe Kho hàng…" at bounding box center [406, 193] width 813 height 387
click at [278, 17] on icon "plus" at bounding box center [276, 16] width 9 height 9
